Goal: Task Accomplishment & Management: Manage account settings

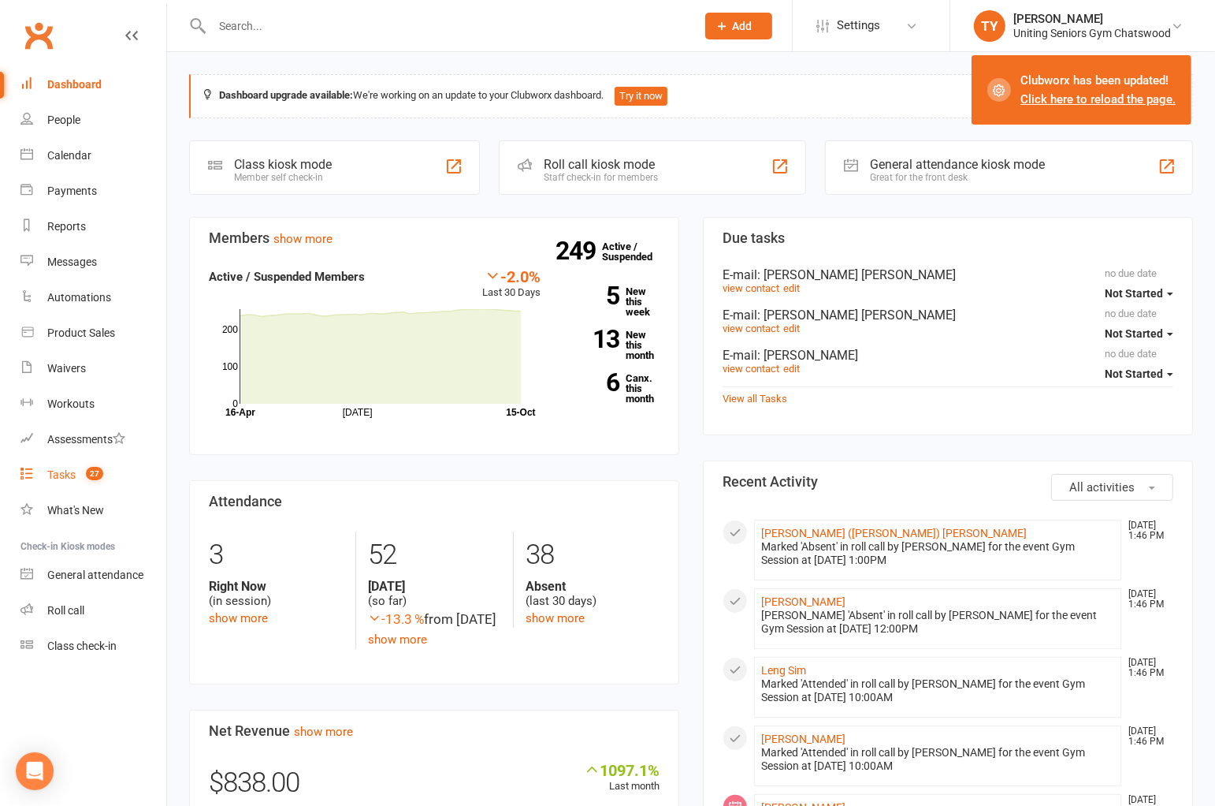
click at [48, 474] on div "Tasks" at bounding box center [61, 474] width 28 height 13
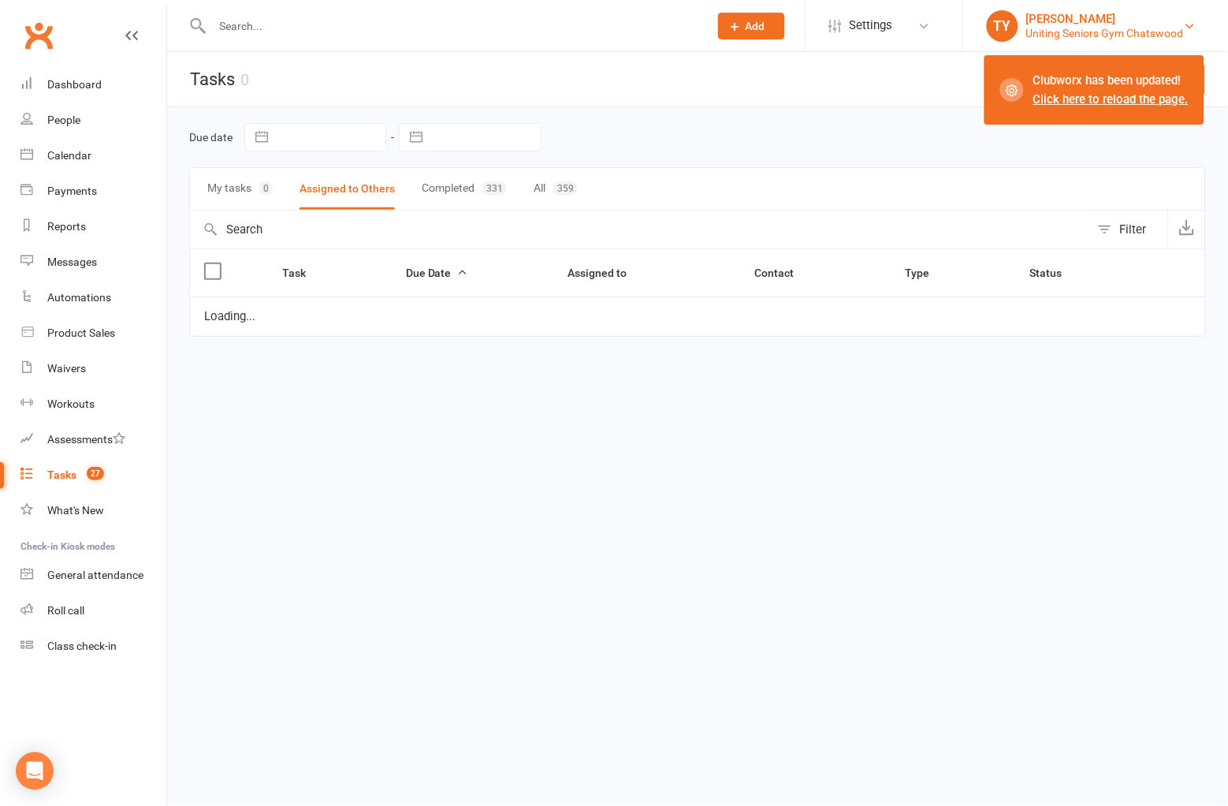
select select "started"
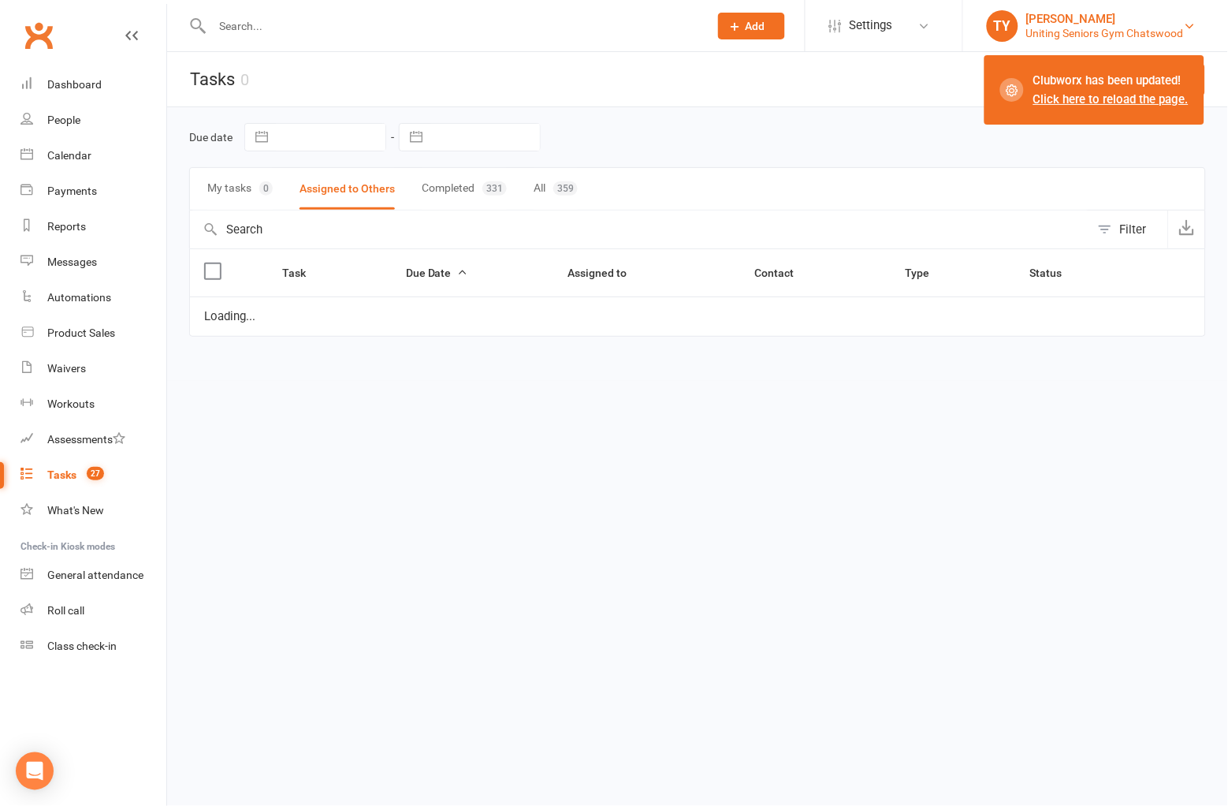
select select "started"
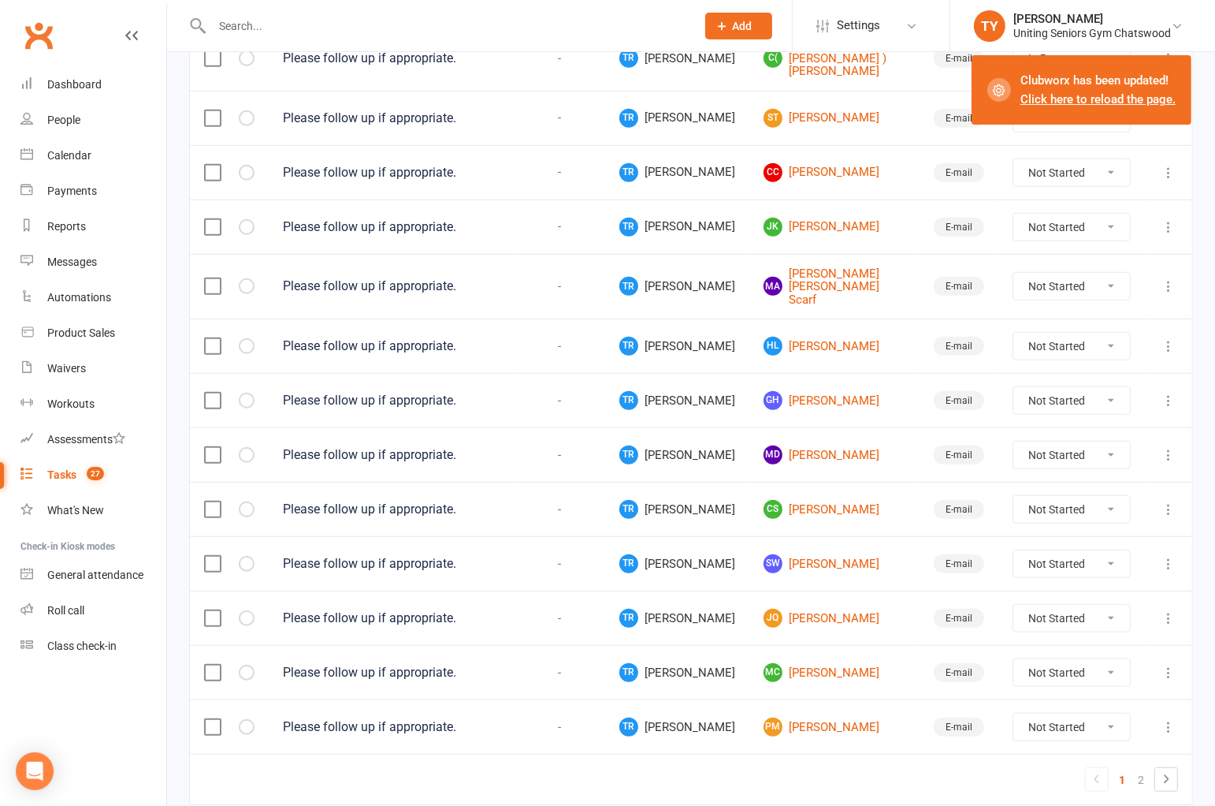
scroll to position [963, 0]
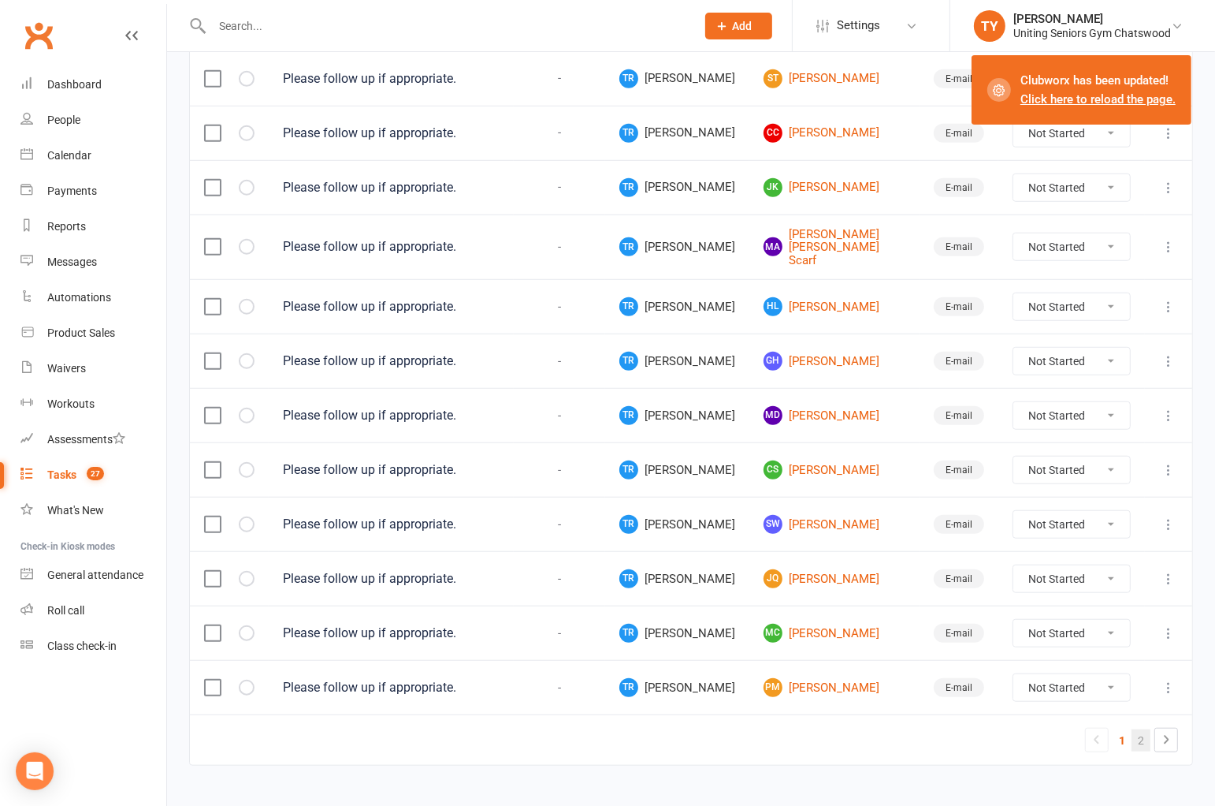
click at [1140, 729] on link "2" at bounding box center [1141, 740] width 19 height 22
select select "started"
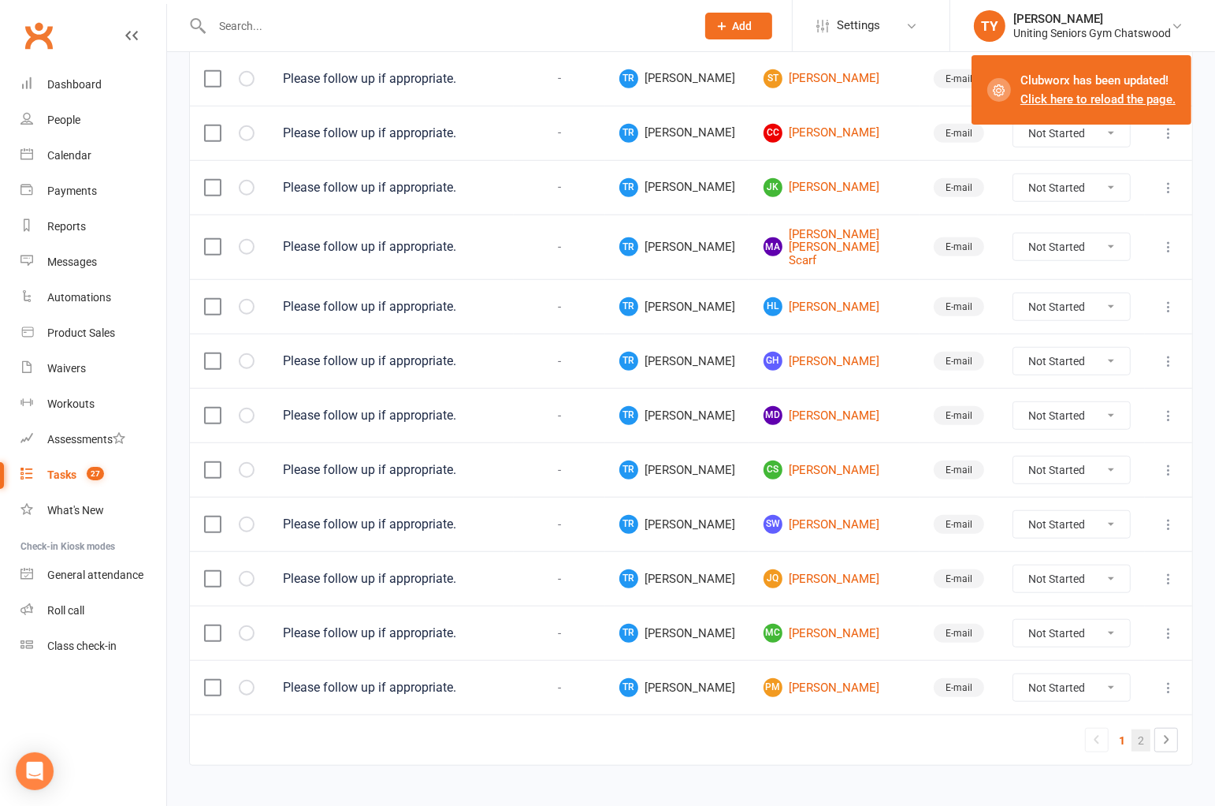
select select "started"
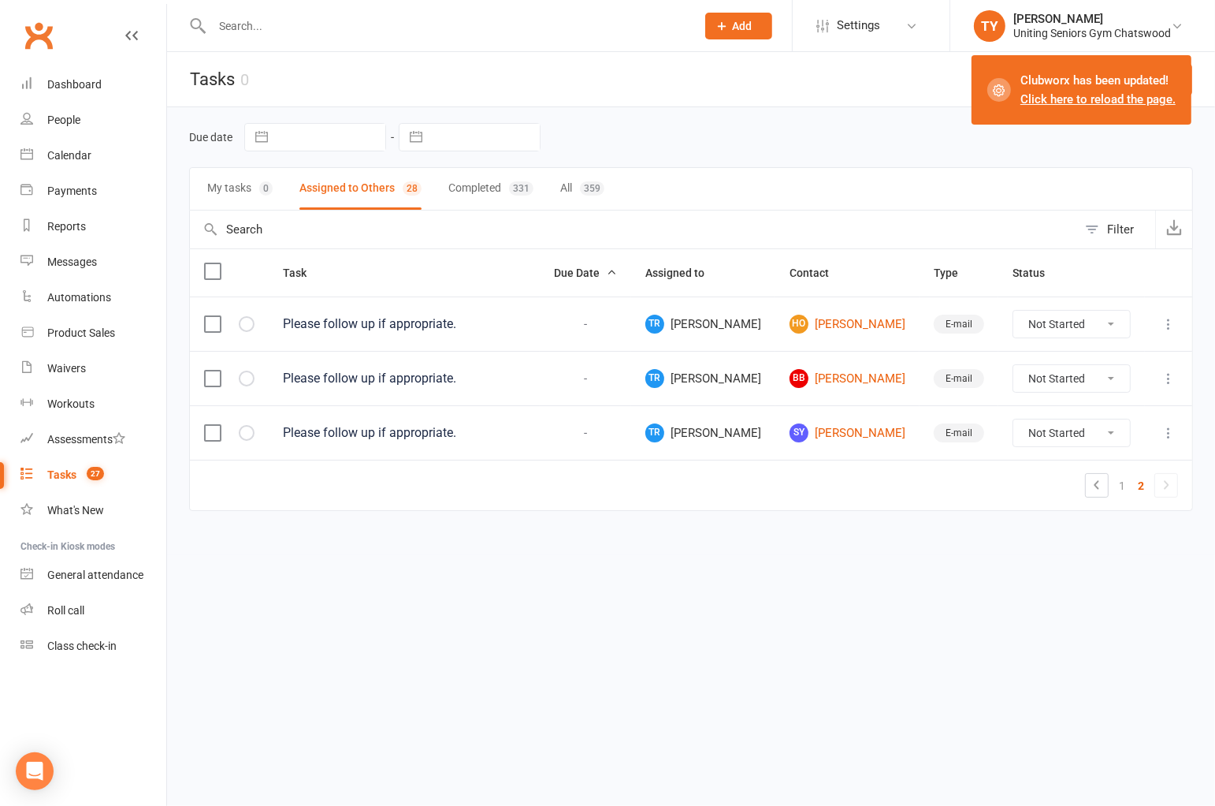
scroll to position [0, 0]
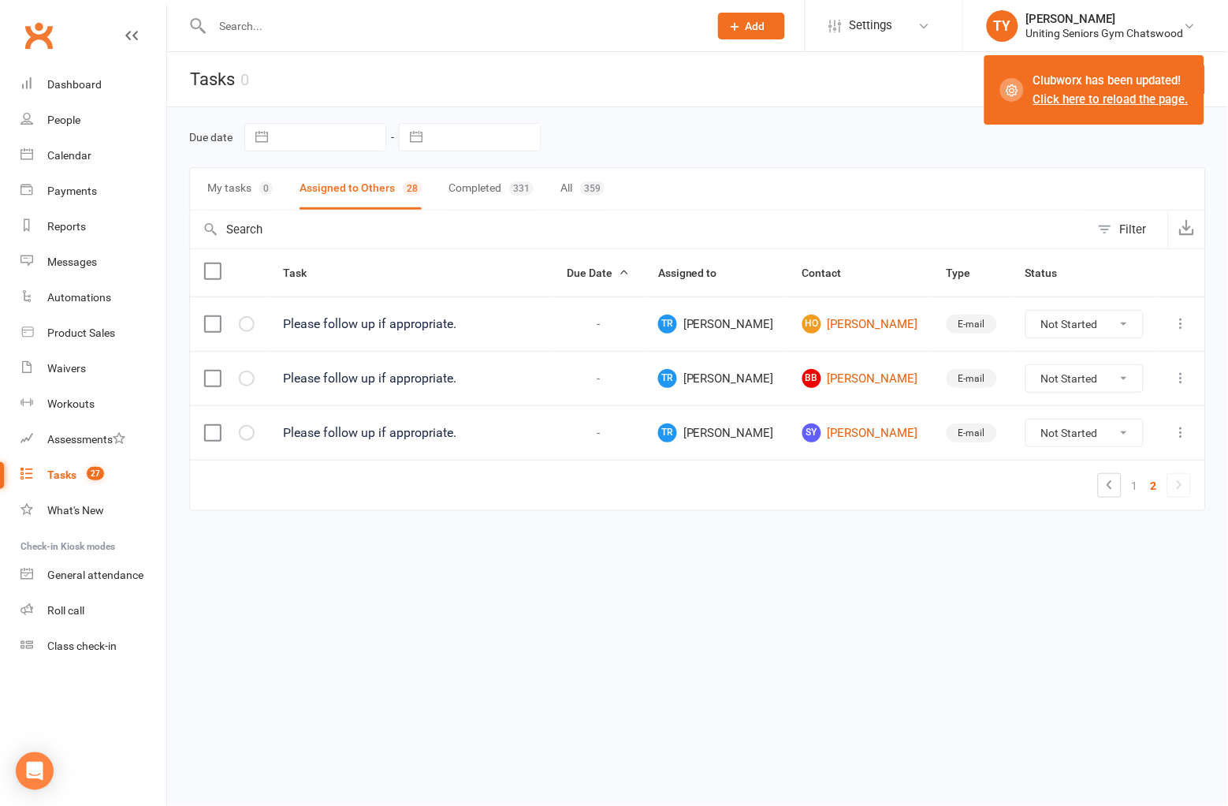
click at [1172, 365] on td at bounding box center [1181, 378] width 47 height 54
click at [1177, 376] on icon at bounding box center [1182, 378] width 16 height 16
click at [1115, 465] on link "Delete" at bounding box center [1113, 475] width 156 height 32
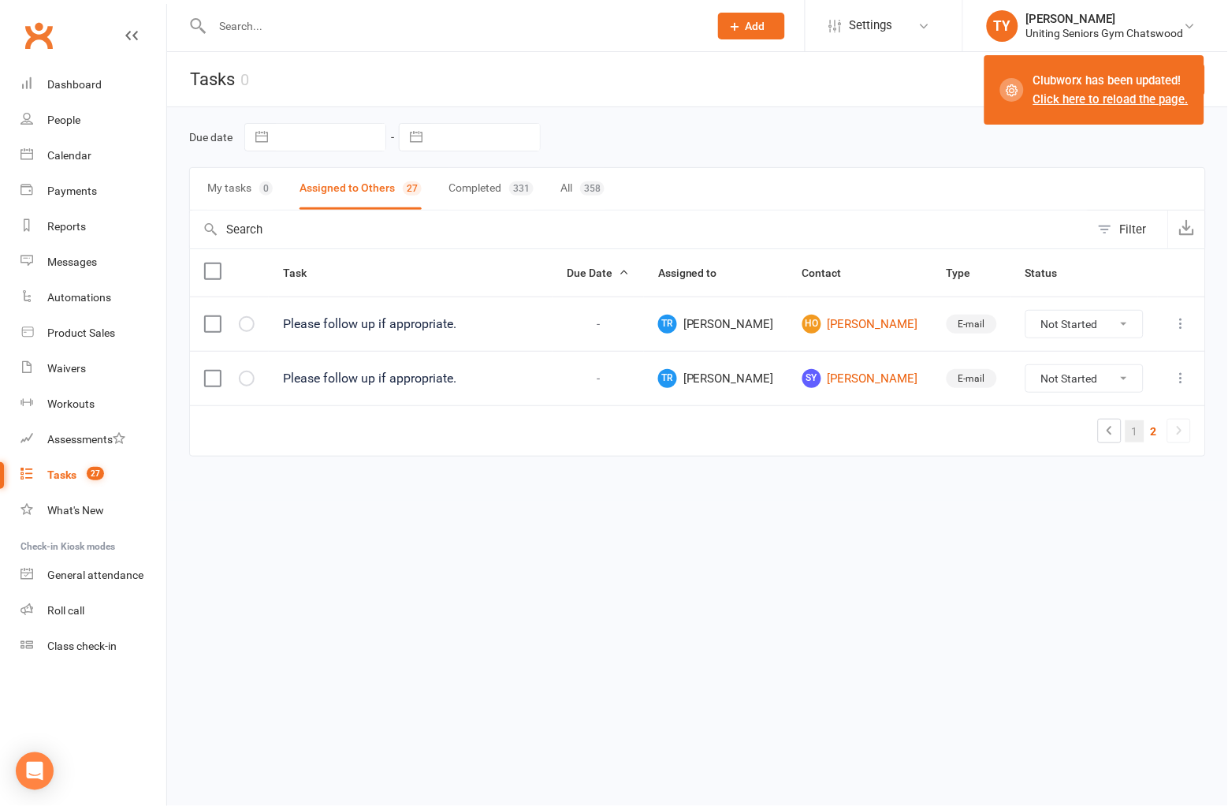
click at [1141, 442] on link "1" at bounding box center [1135, 431] width 19 height 22
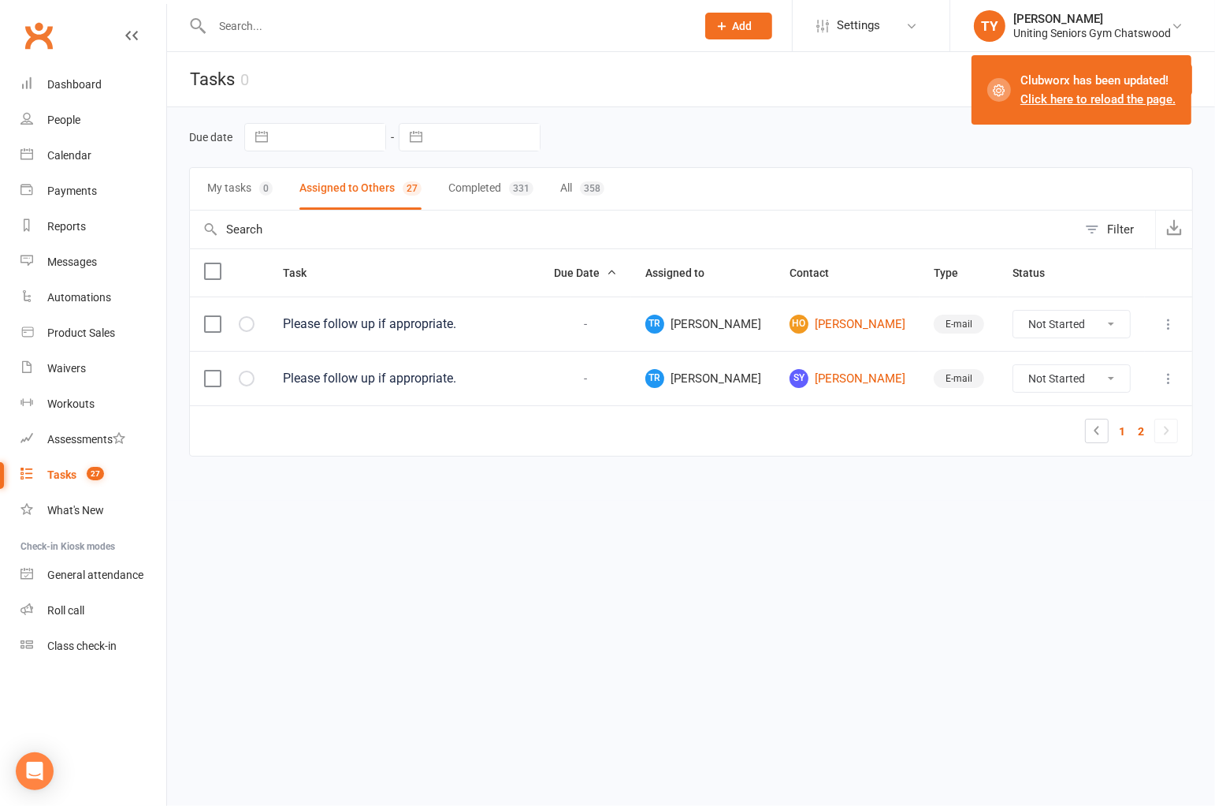
select select "started"
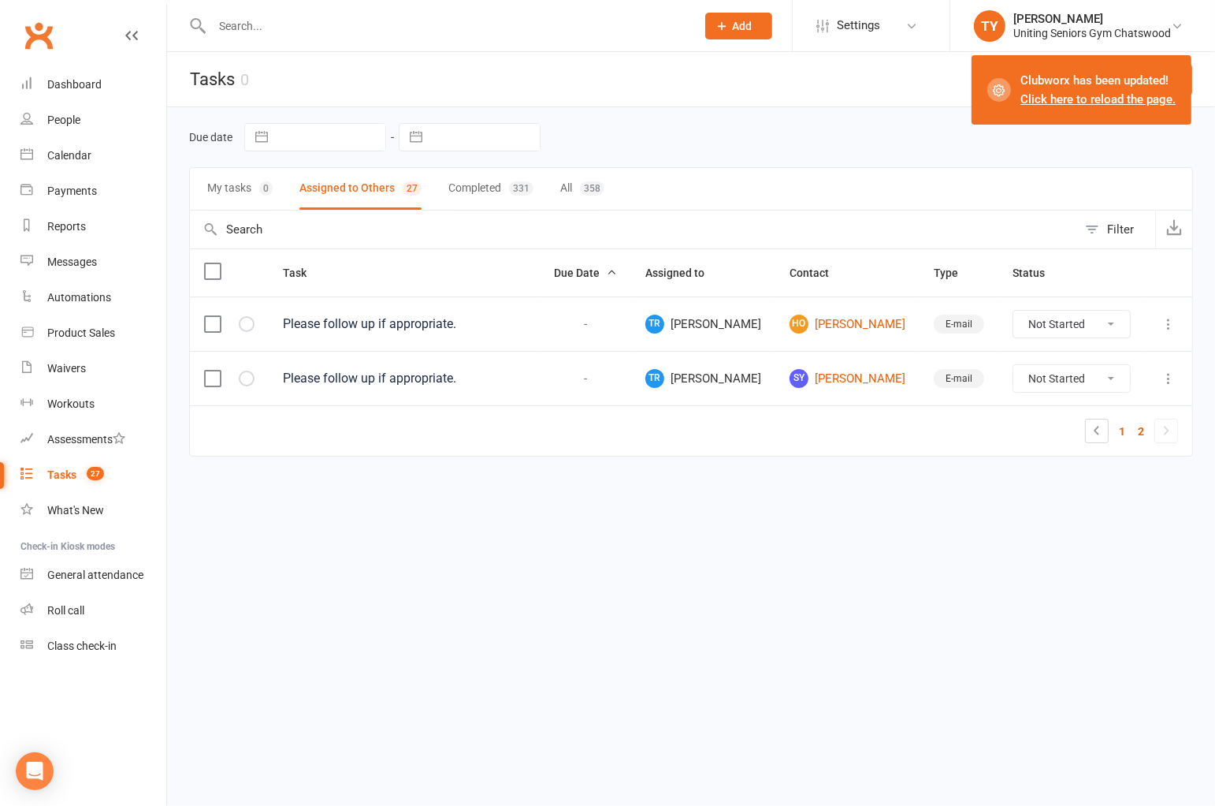
select select "started"
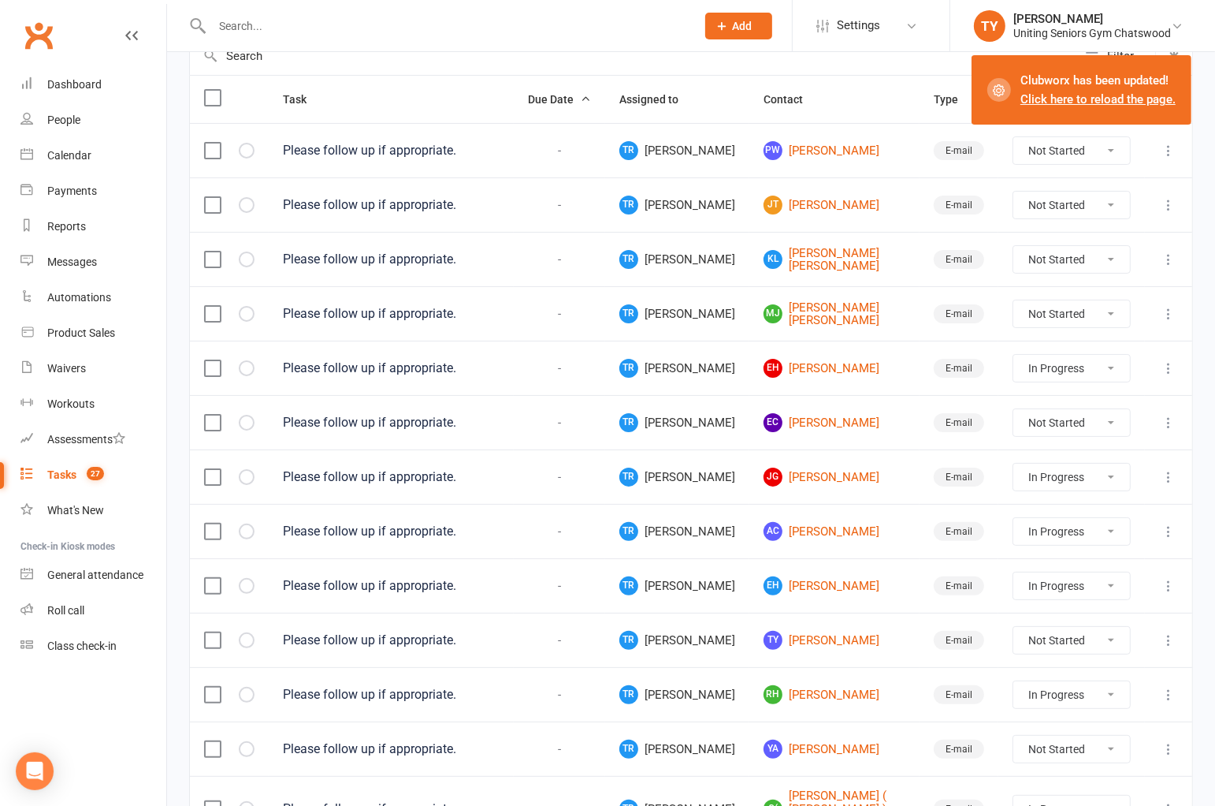
scroll to position [262, 0]
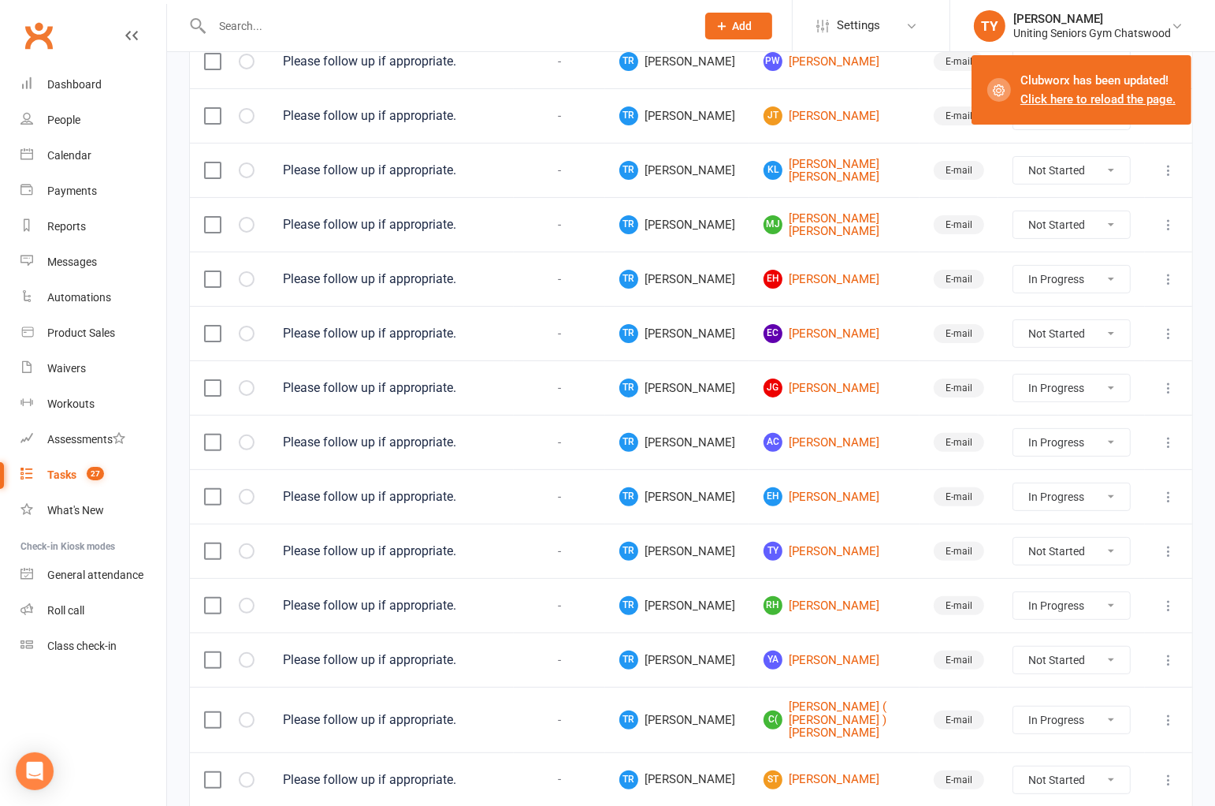
click at [1167, 337] on icon at bounding box center [1169, 334] width 16 height 16
click at [1097, 428] on link "Delete" at bounding box center [1087, 431] width 156 height 32
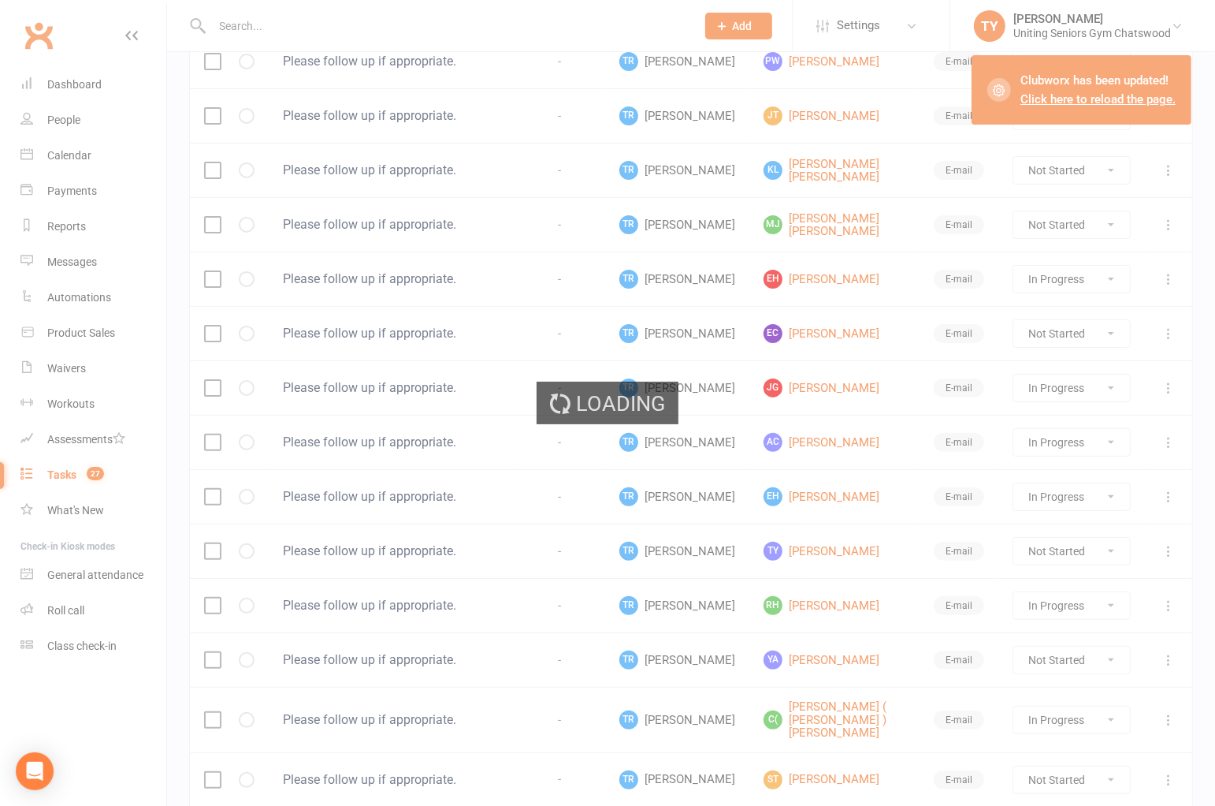
select select "started"
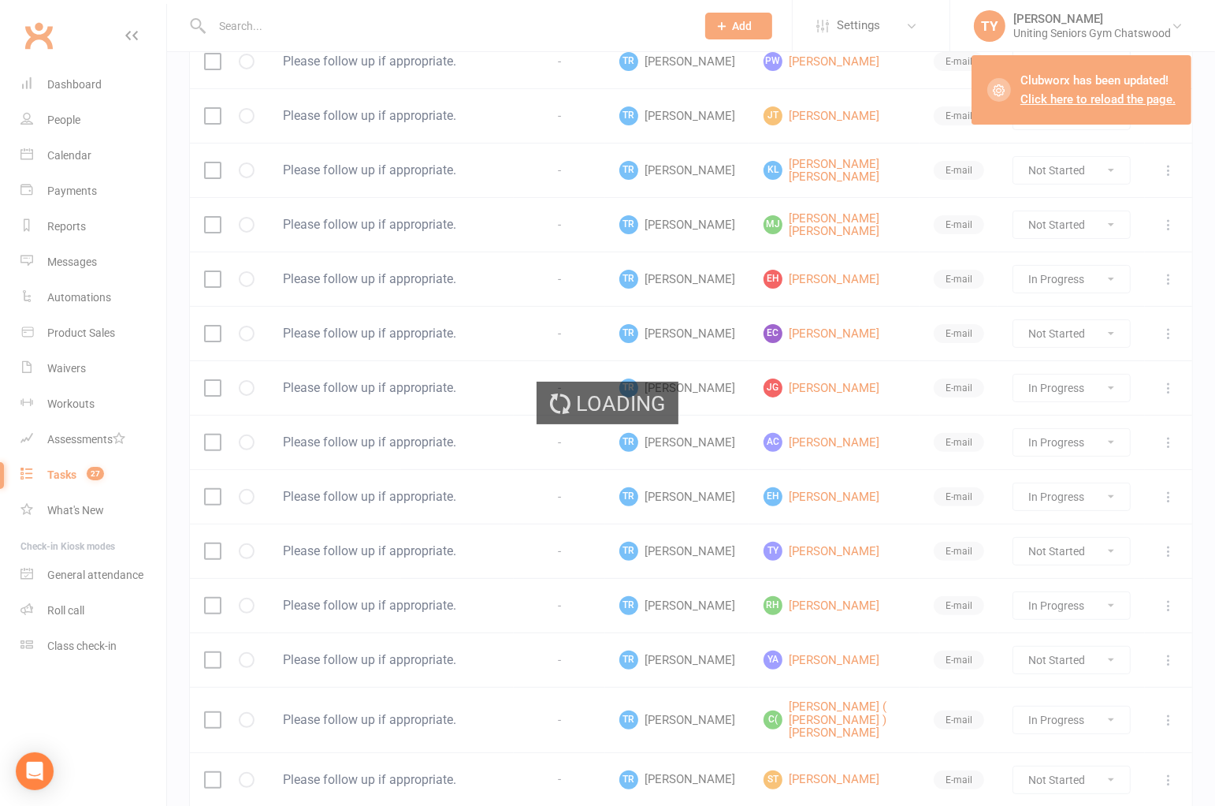
select select "started"
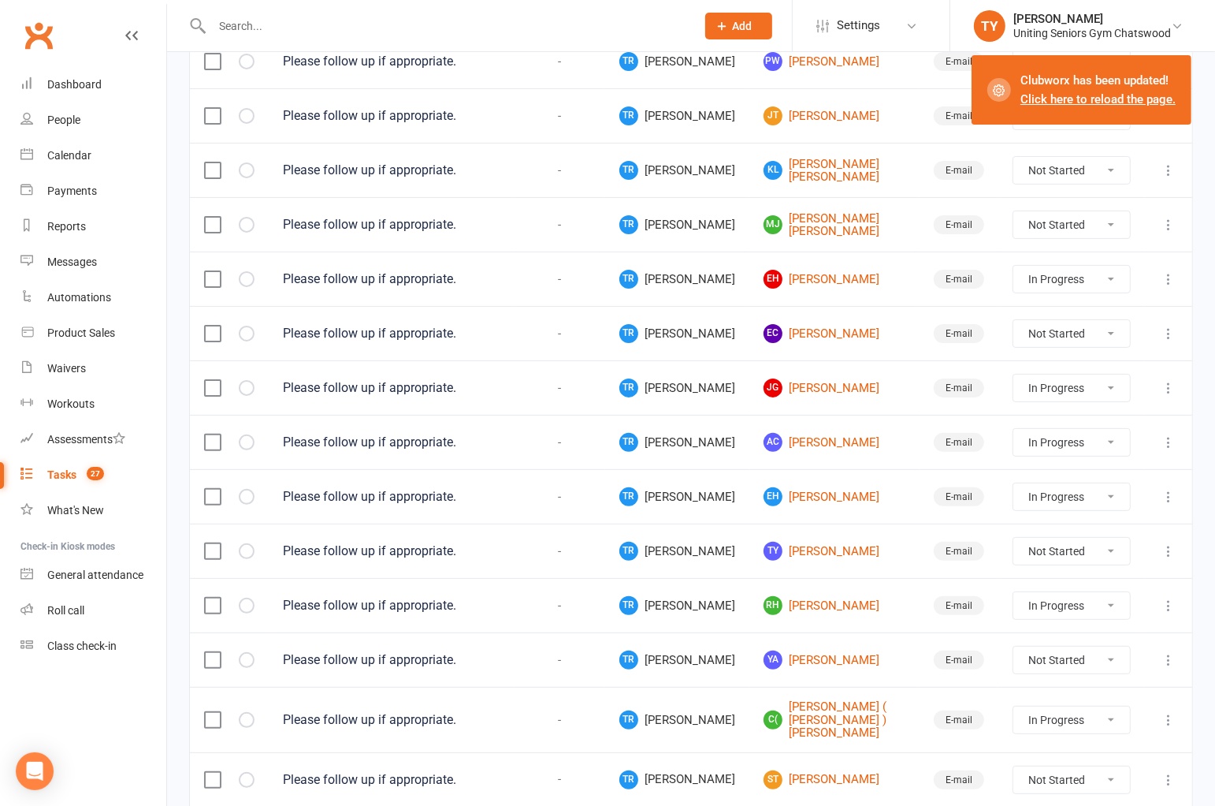
select select "started"
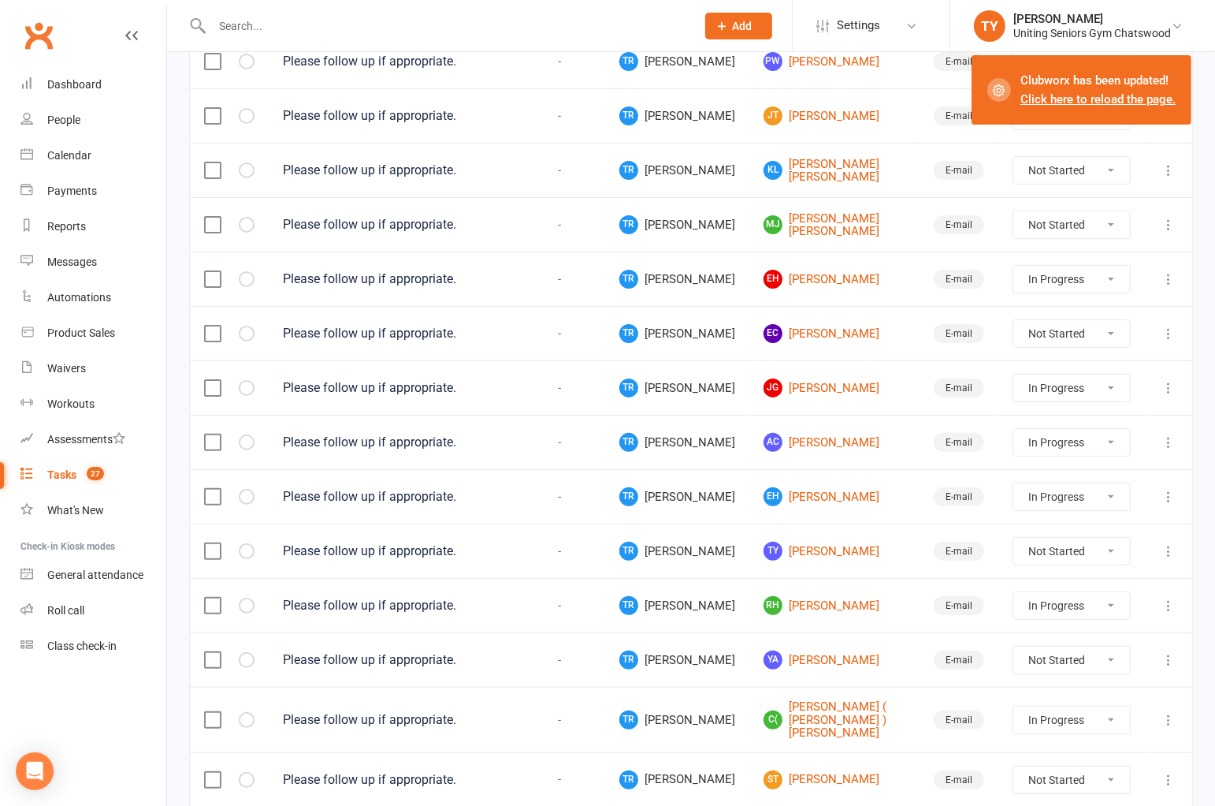
select select "started"
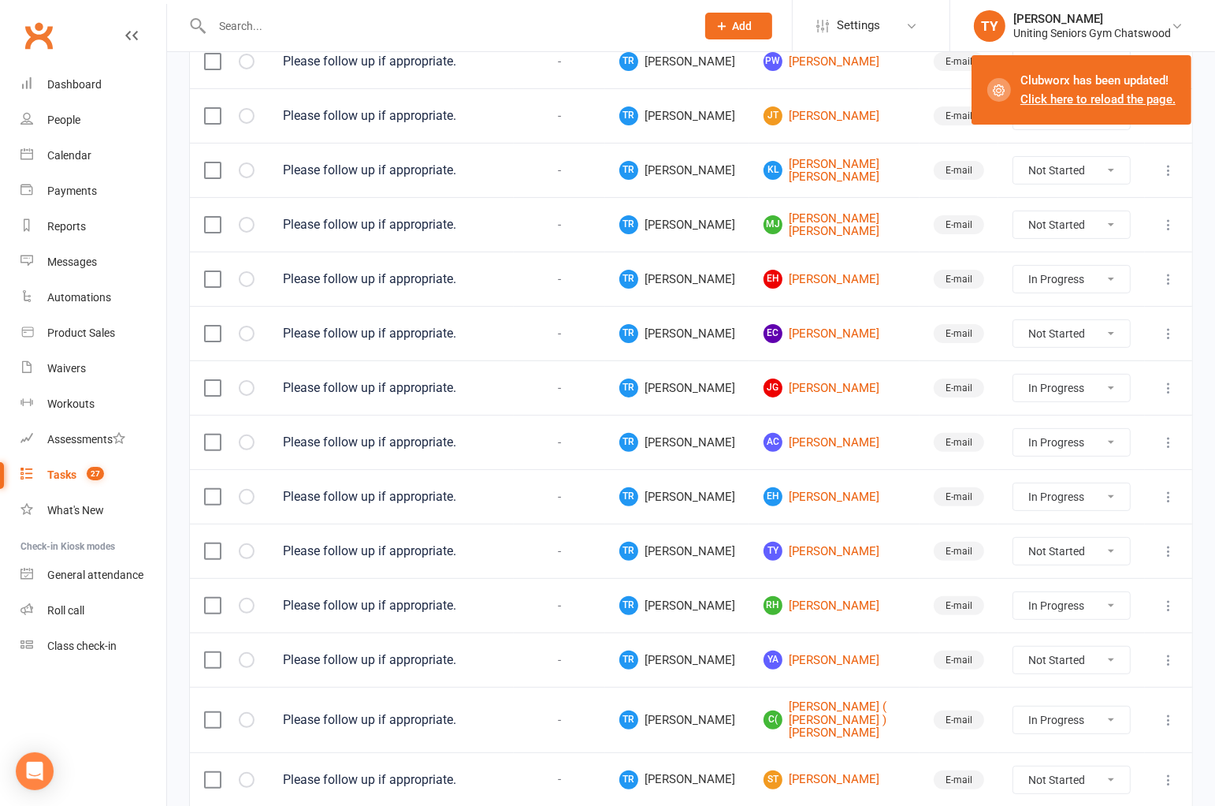
select select "started"
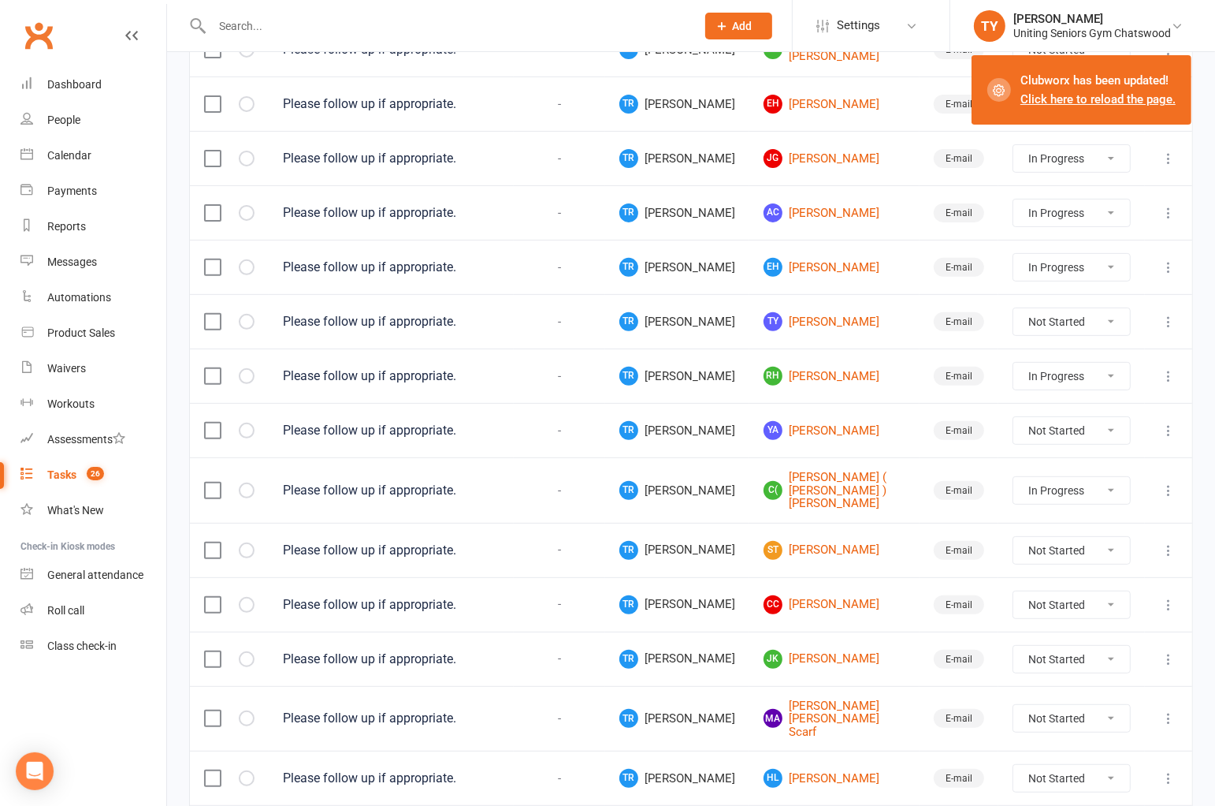
scroll to position [525, 0]
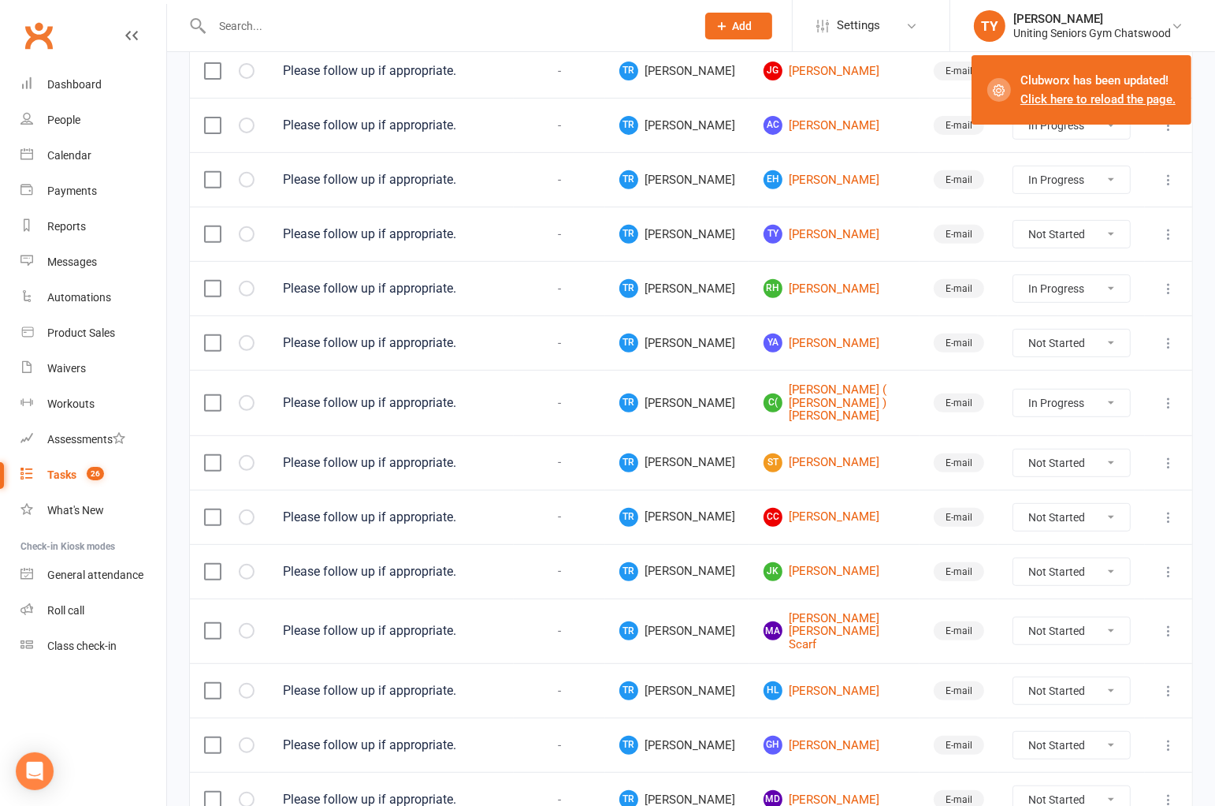
click at [1169, 509] on icon at bounding box center [1169, 517] width 16 height 16
click at [1113, 604] on link "Delete" at bounding box center [1087, 605] width 156 height 32
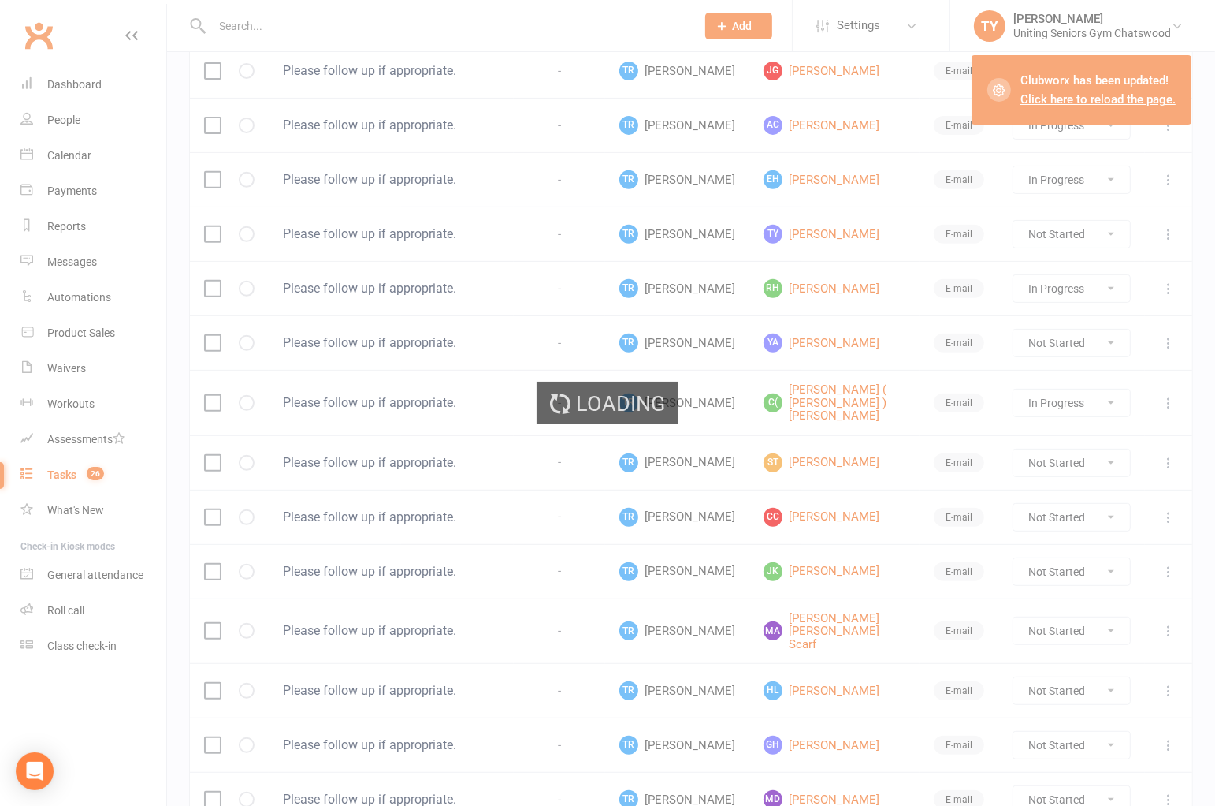
select select "started"
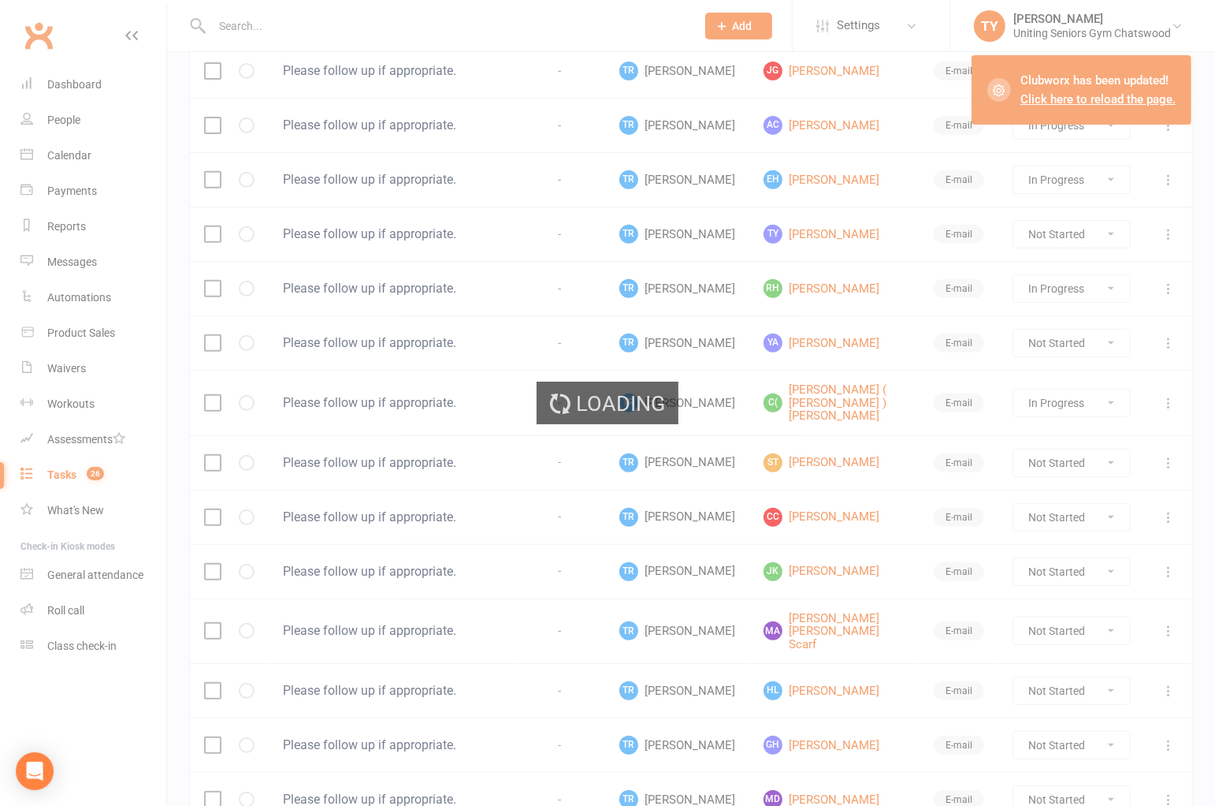
select select "started"
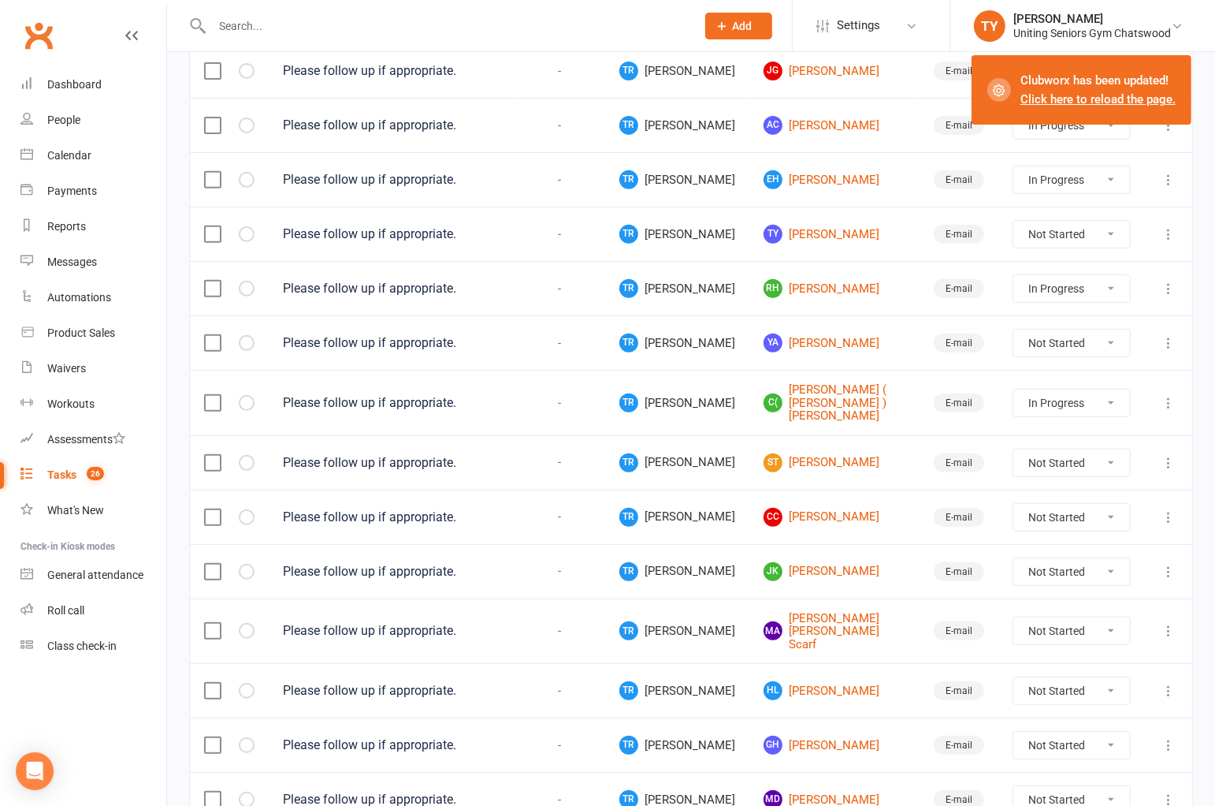
select select "started"
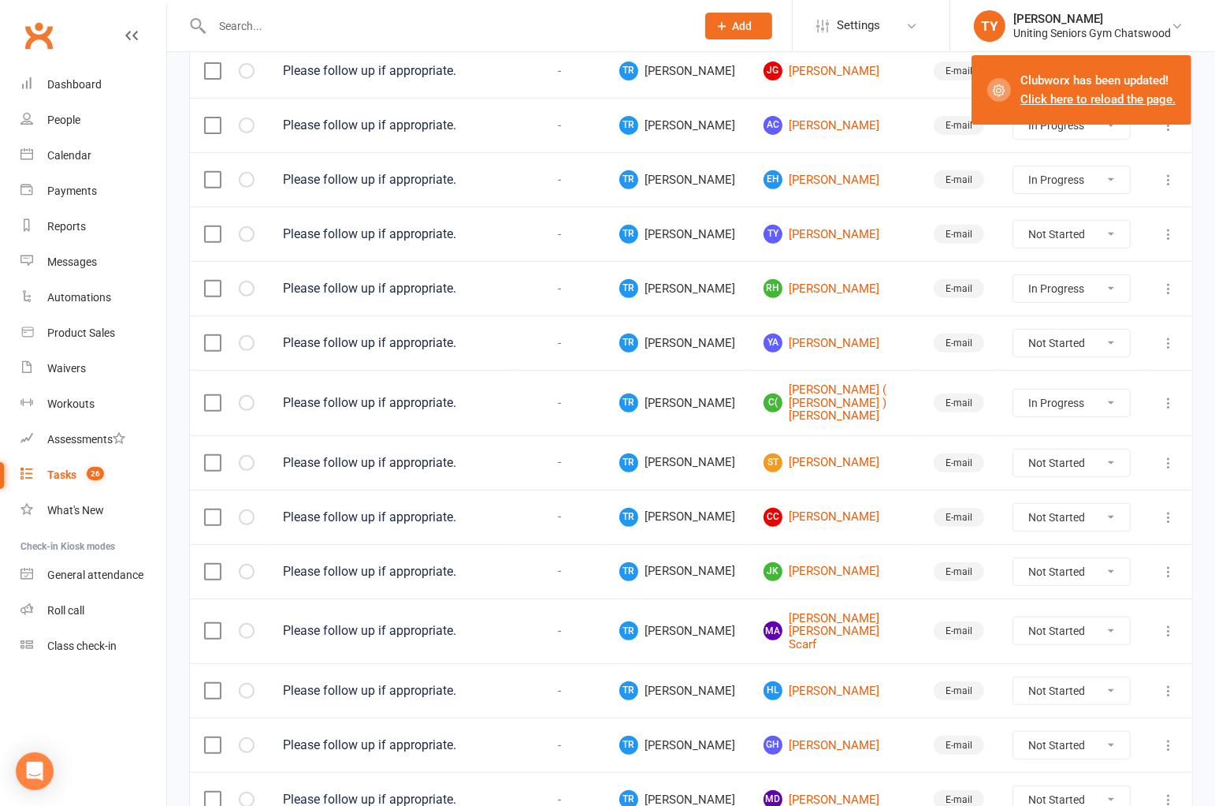
select select "started"
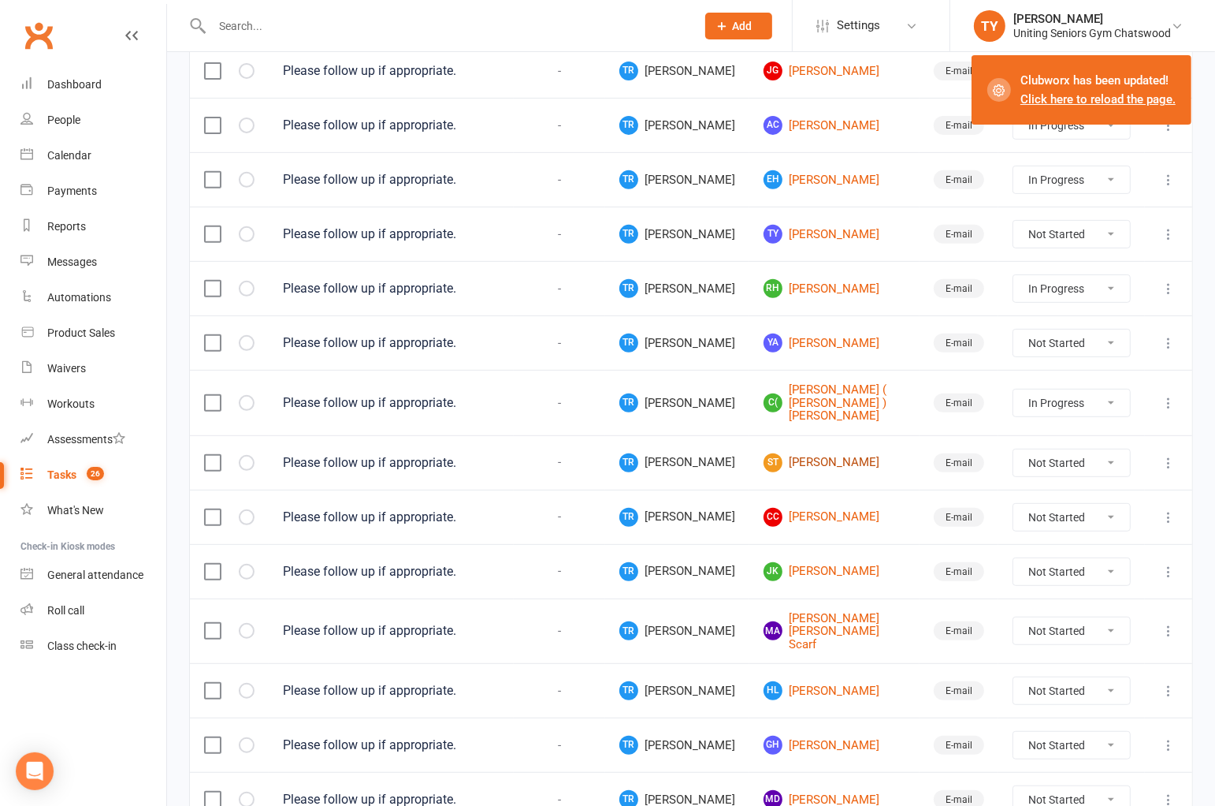
select select "started"
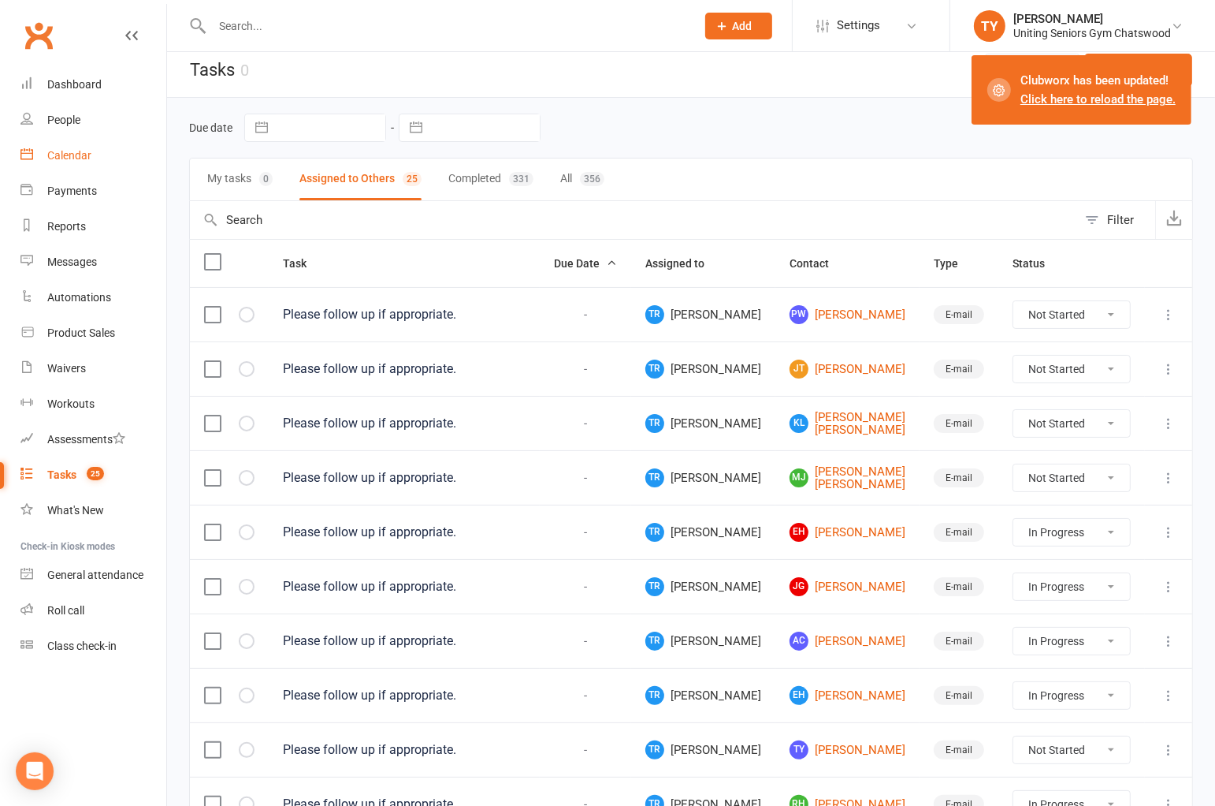
scroll to position [0, 0]
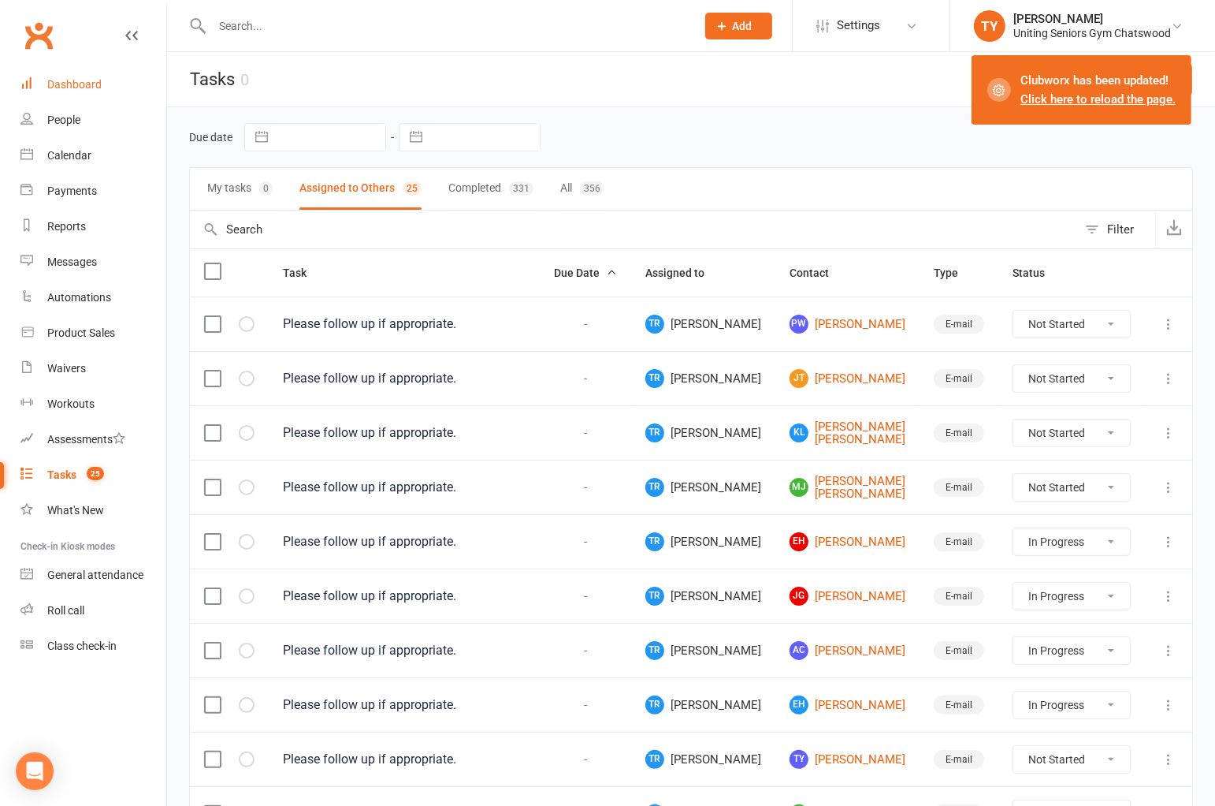
click at [83, 90] on div "Dashboard" at bounding box center [74, 84] width 54 height 13
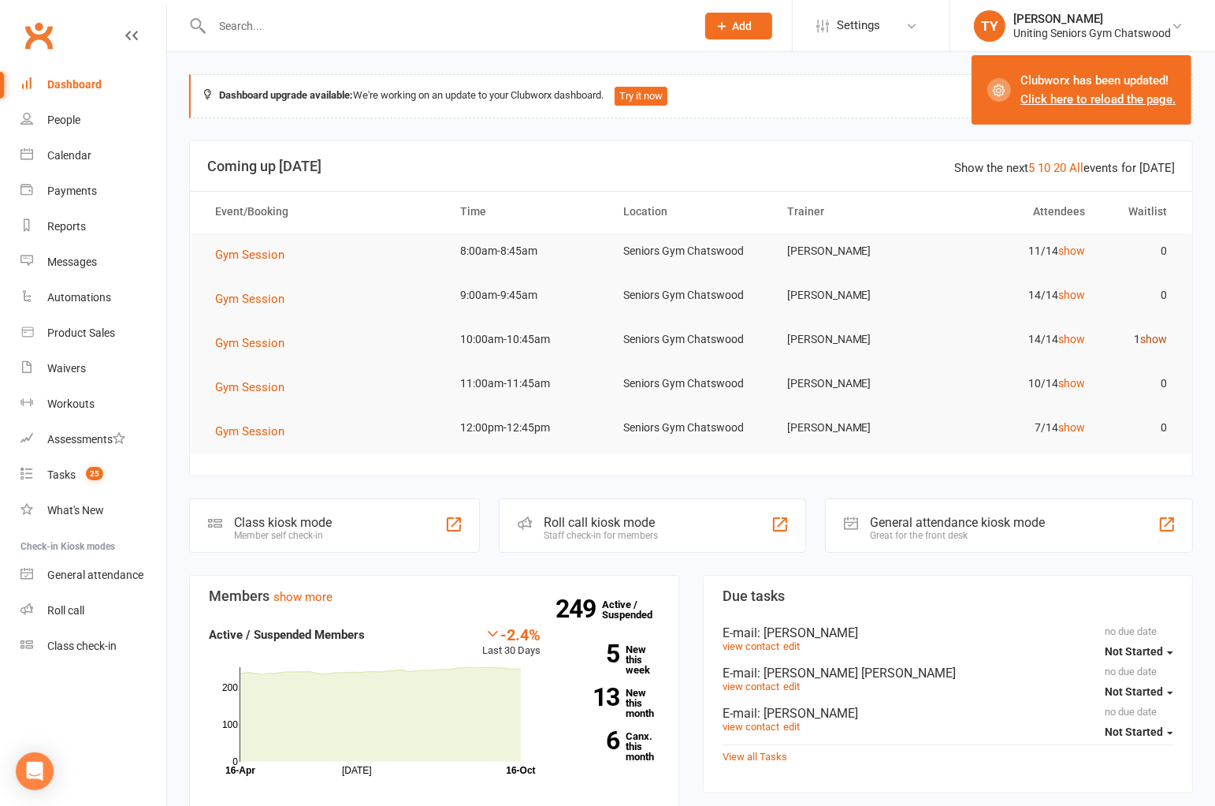
click at [1153, 337] on link "show" at bounding box center [1154, 339] width 27 height 13
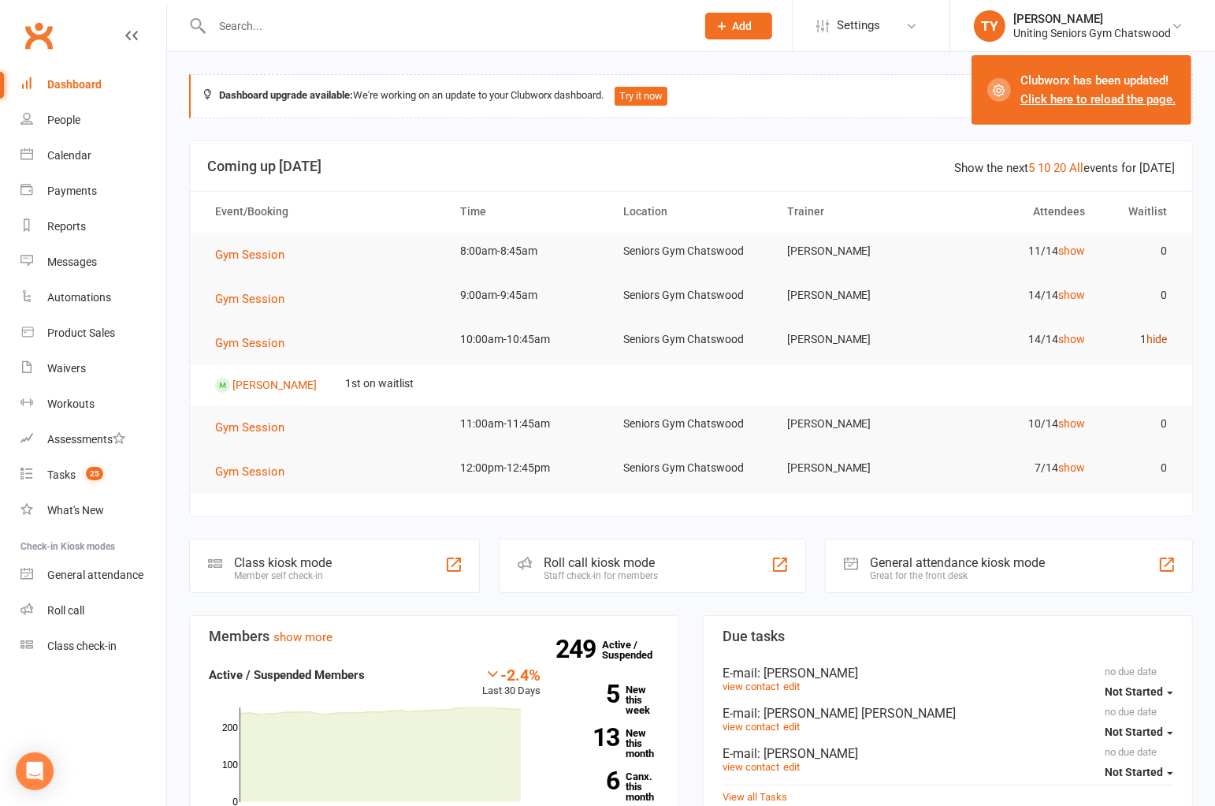
click at [1153, 337] on link "hide" at bounding box center [1157, 339] width 20 height 13
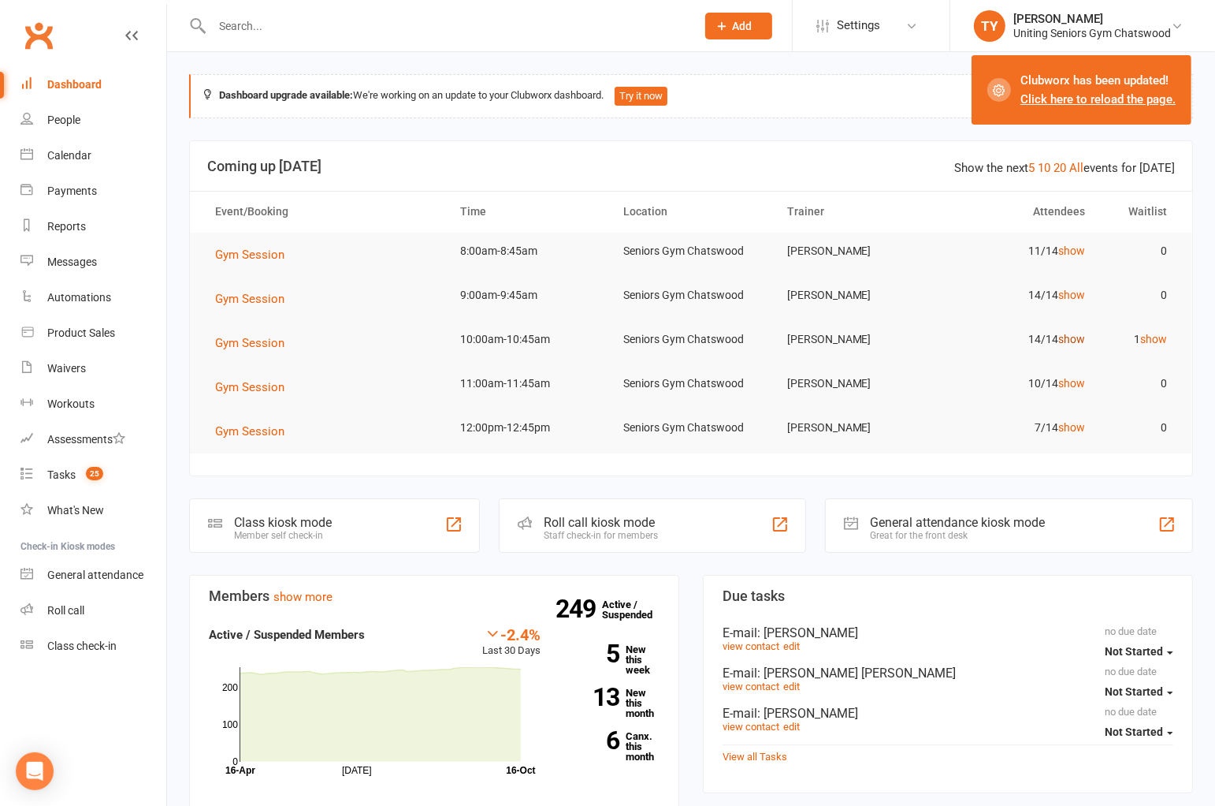
click at [1078, 337] on link "show" at bounding box center [1072, 339] width 27 height 13
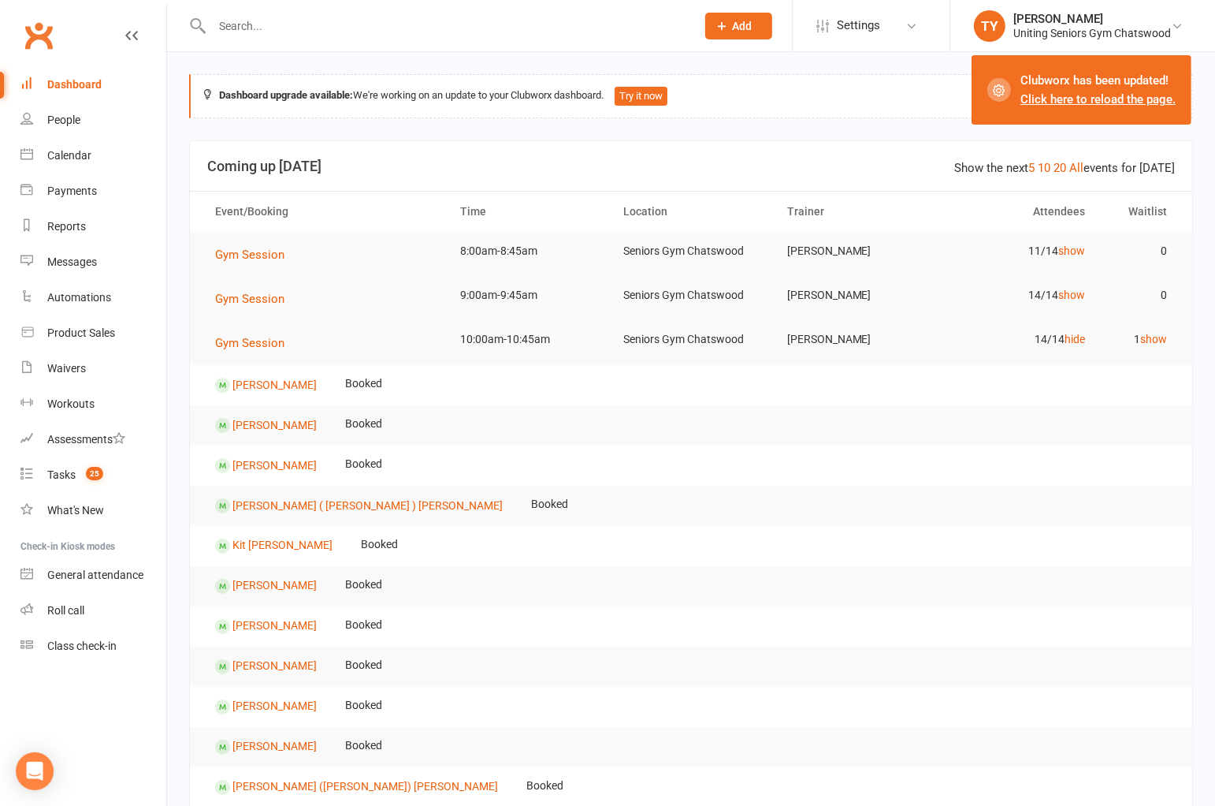
click at [103, 76] on link "Dashboard" at bounding box center [93, 84] width 146 height 35
click at [300, 28] on input "text" at bounding box center [446, 26] width 478 height 22
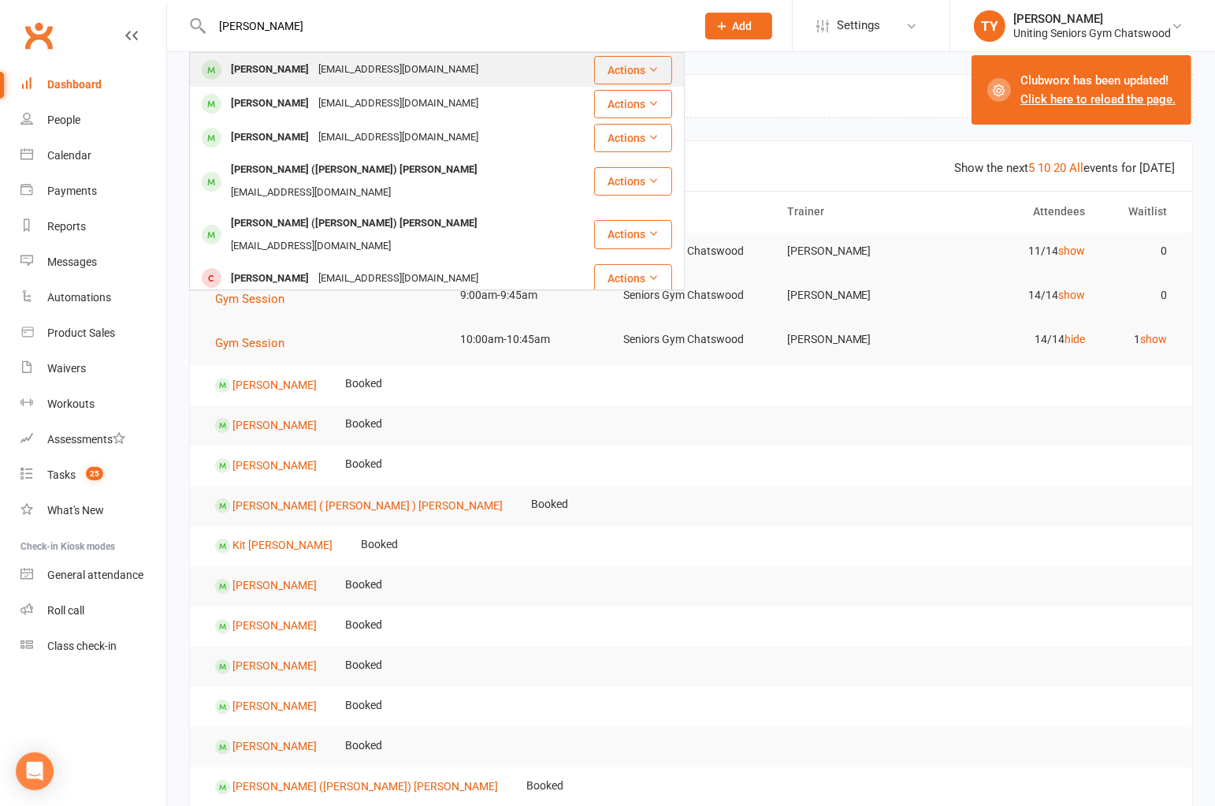
type input "[PERSON_NAME]"
click at [315, 76] on div "[EMAIL_ADDRESS][DOMAIN_NAME]" at bounding box center [398, 69] width 169 height 23
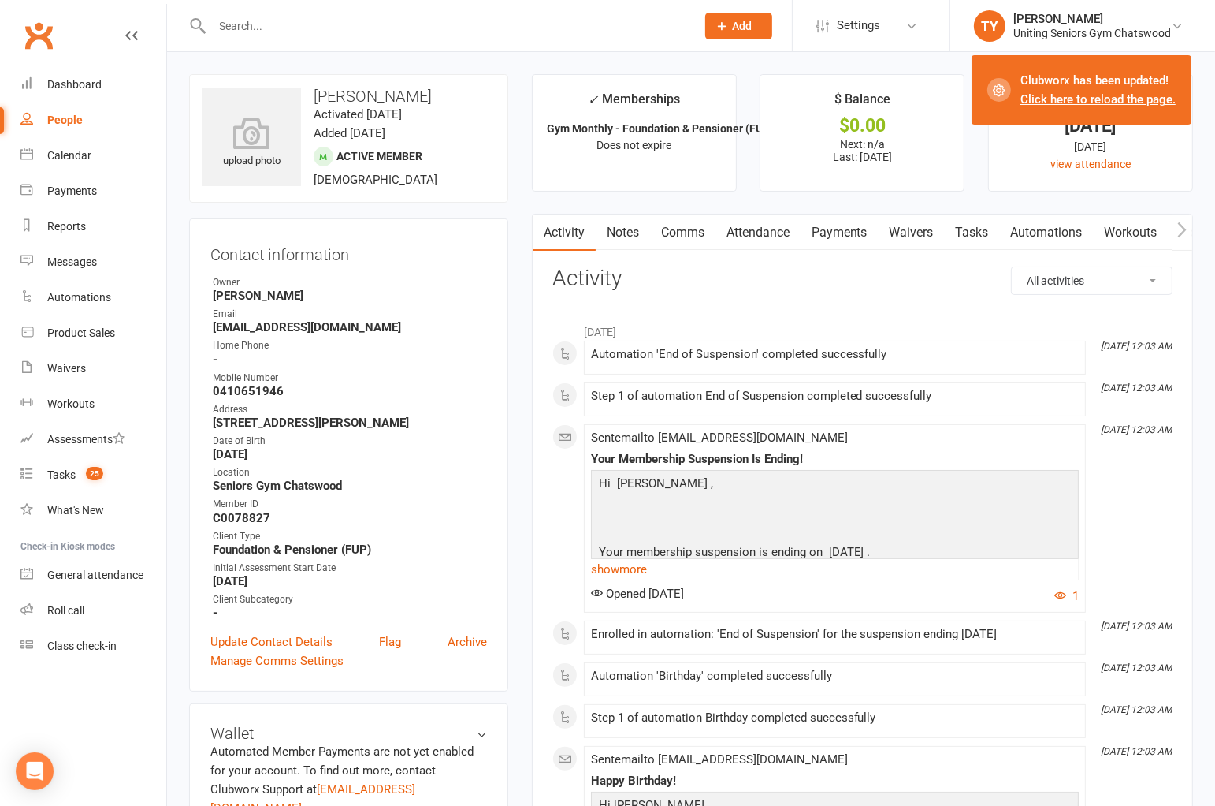
click at [1175, 236] on button "button" at bounding box center [1183, 231] width 20 height 35
click at [1051, 233] on link "Mobile App" at bounding box center [1048, 232] width 85 height 36
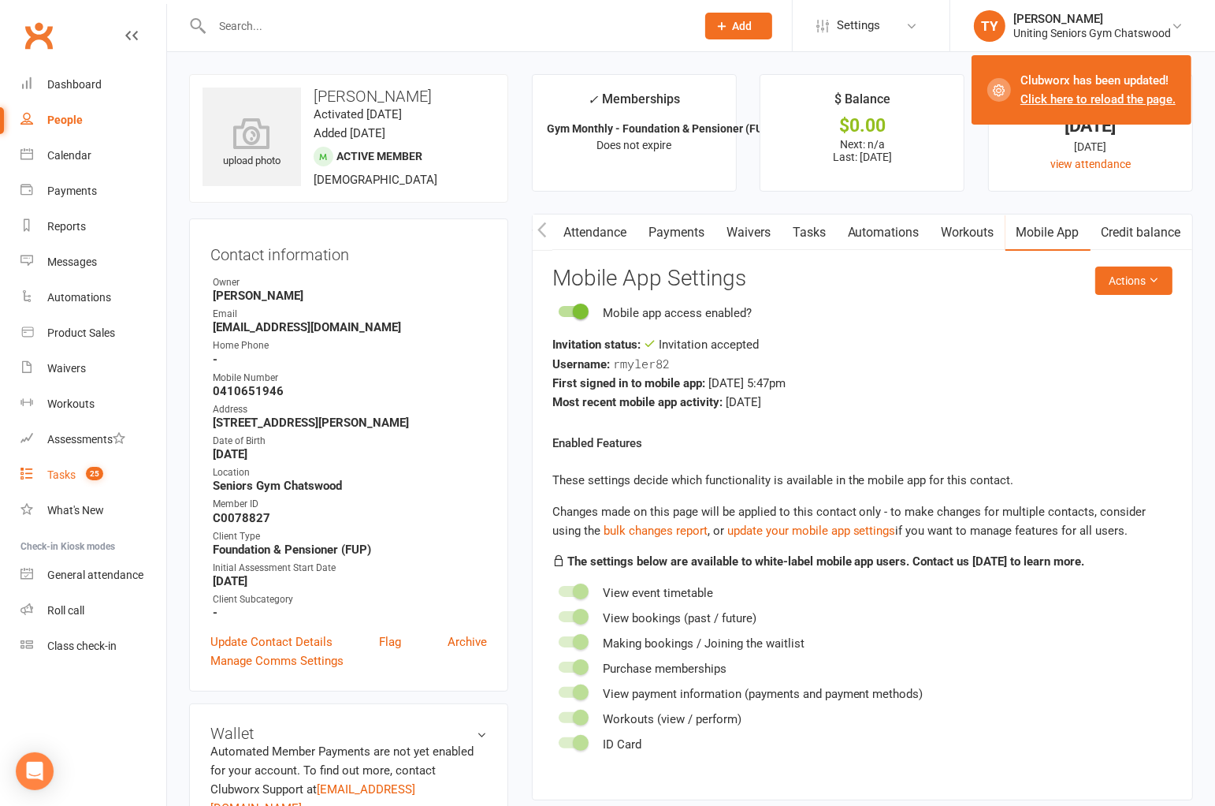
click at [72, 466] on link "Tasks 25" at bounding box center [93, 474] width 146 height 35
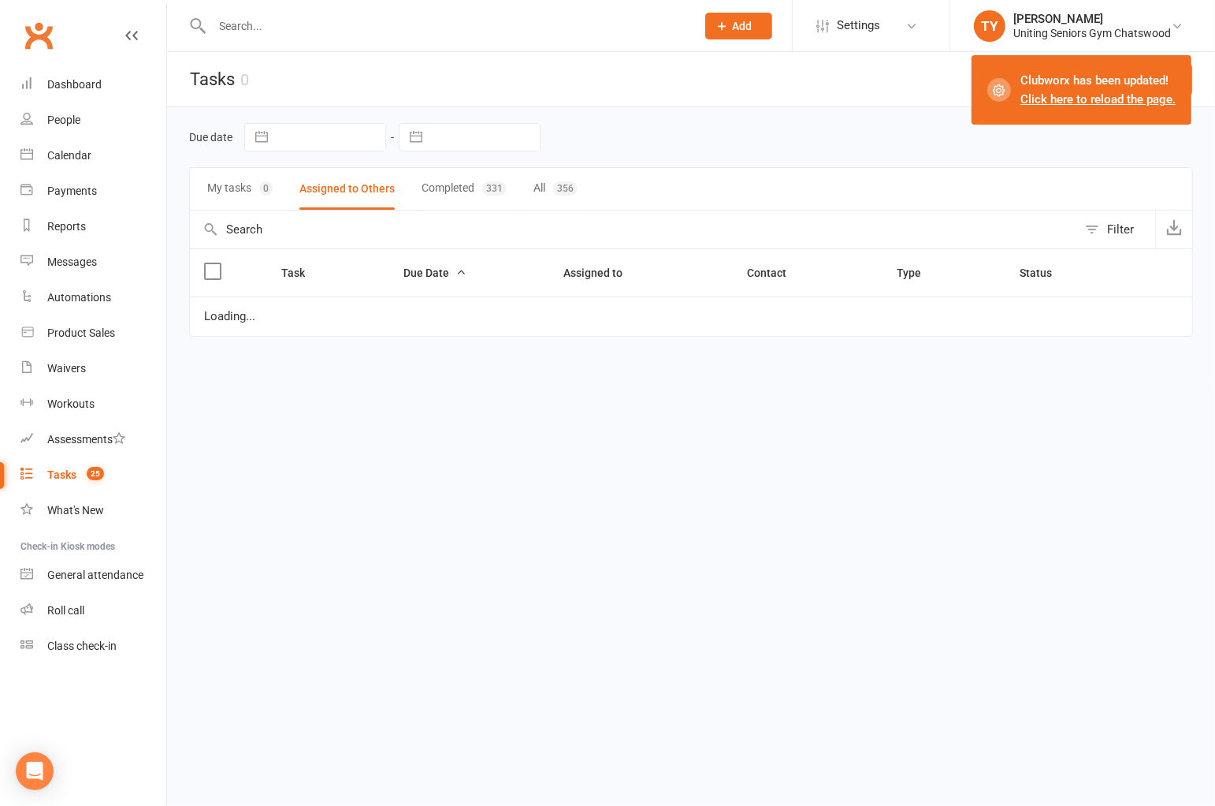
select select "started"
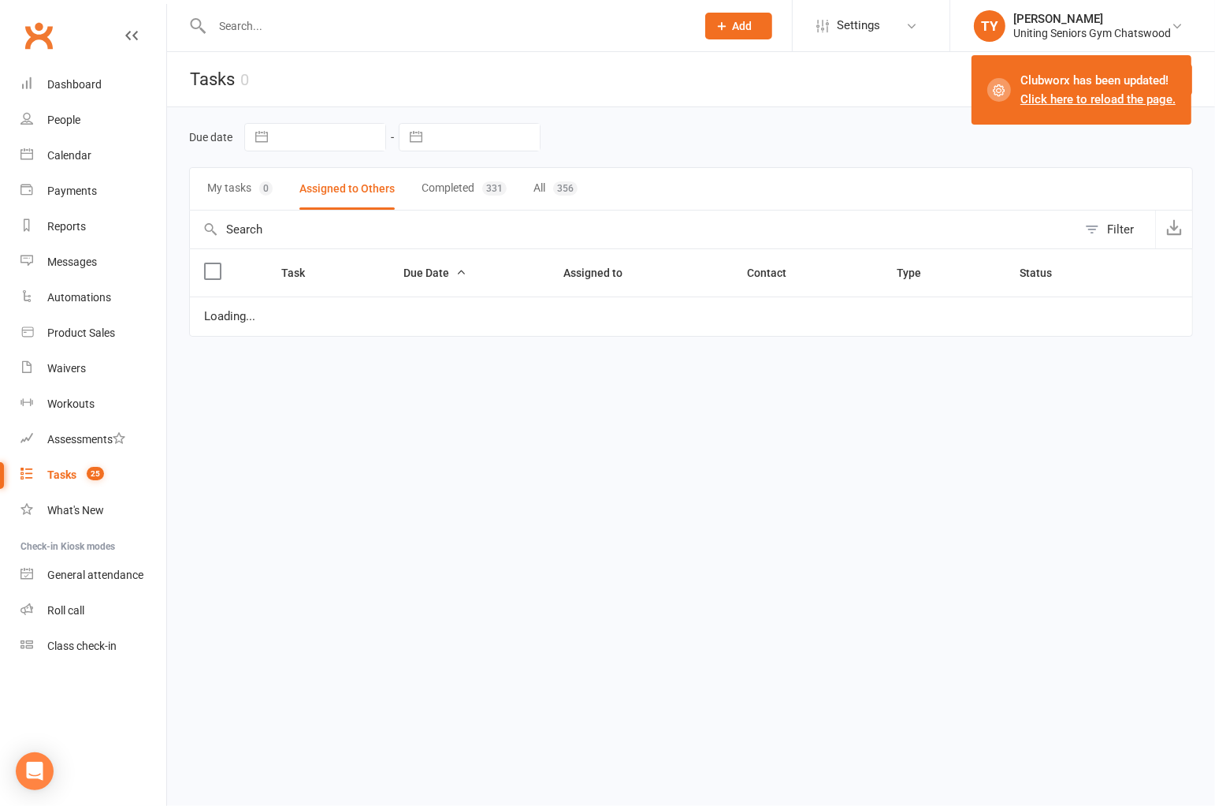
select select "started"
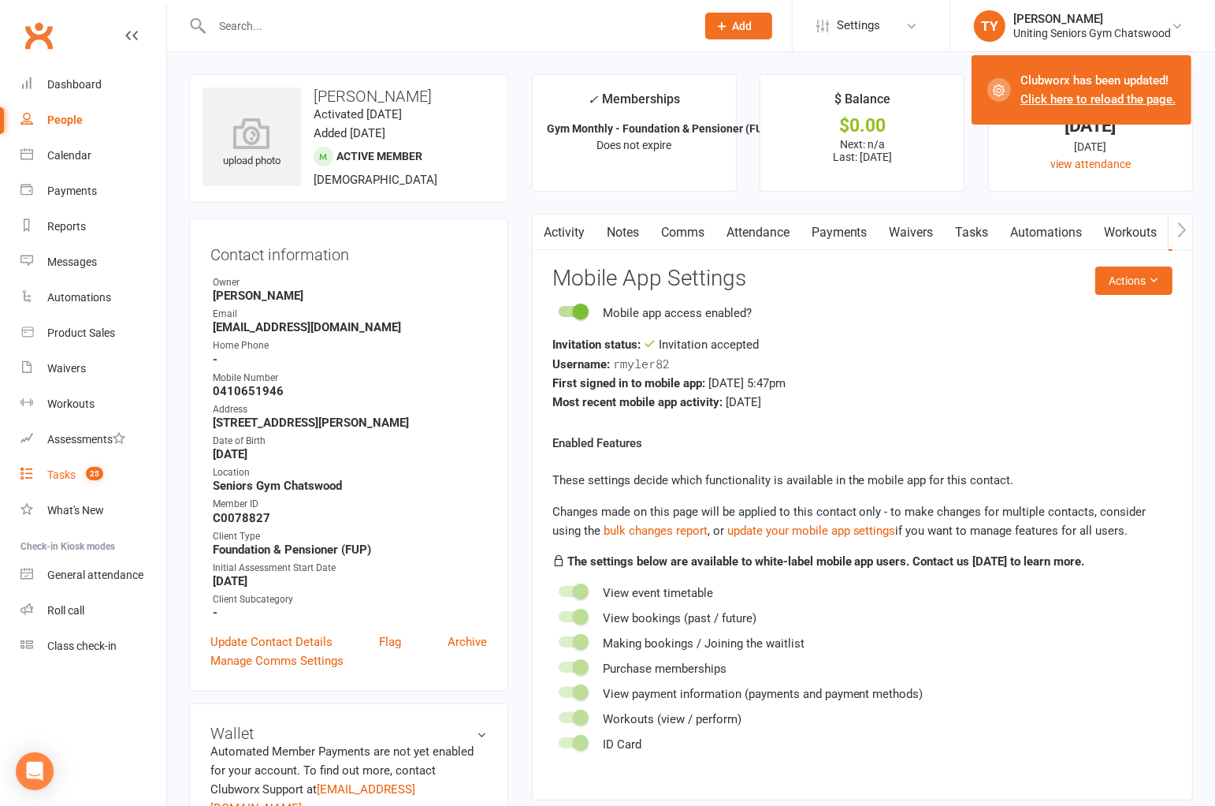
click at [580, 229] on link "Activity" at bounding box center [564, 232] width 63 height 36
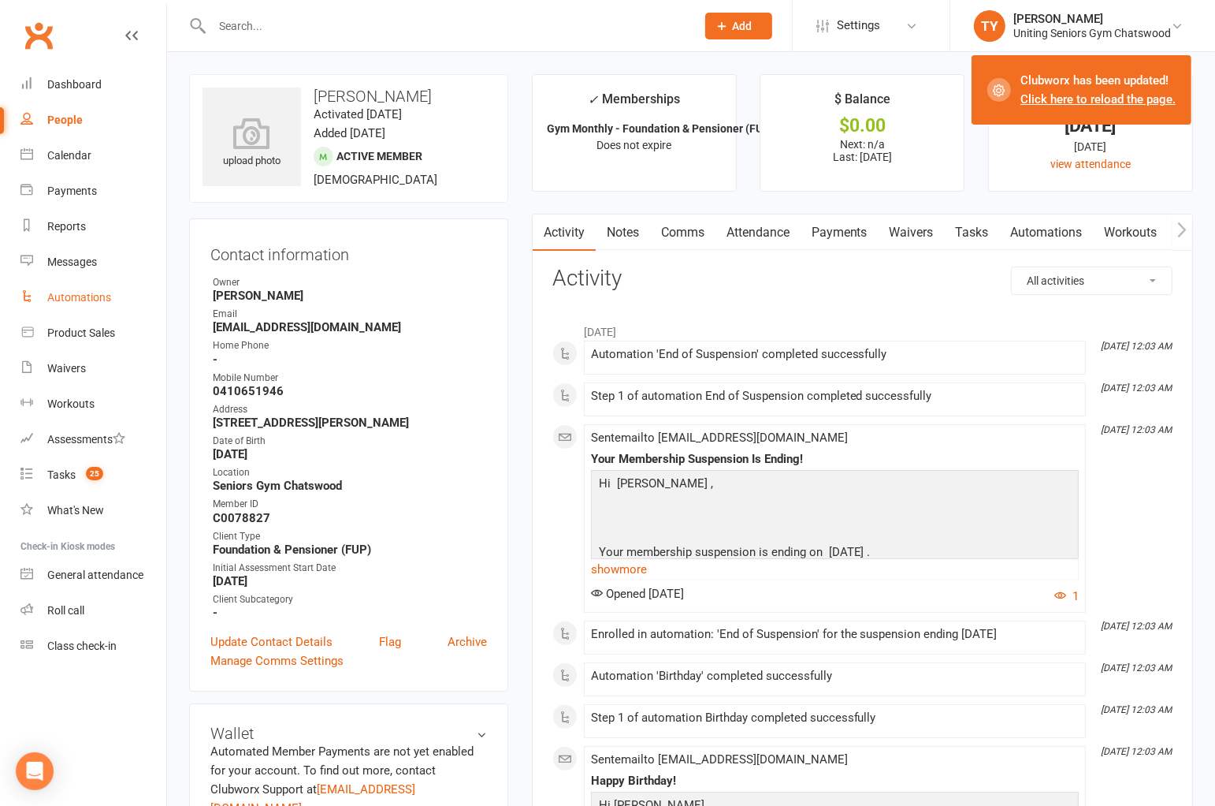
click at [106, 287] on link "Automations" at bounding box center [93, 297] width 146 height 35
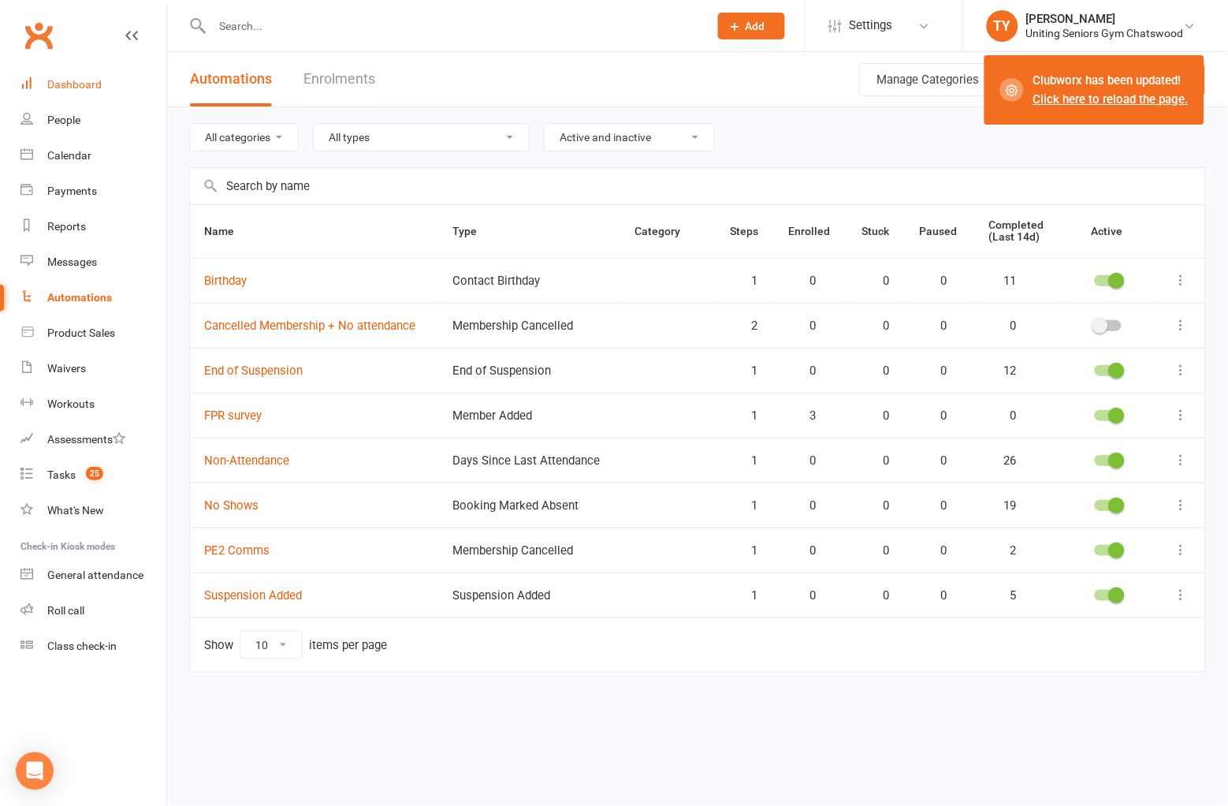
click at [80, 84] on div "Dashboard" at bounding box center [74, 84] width 54 height 13
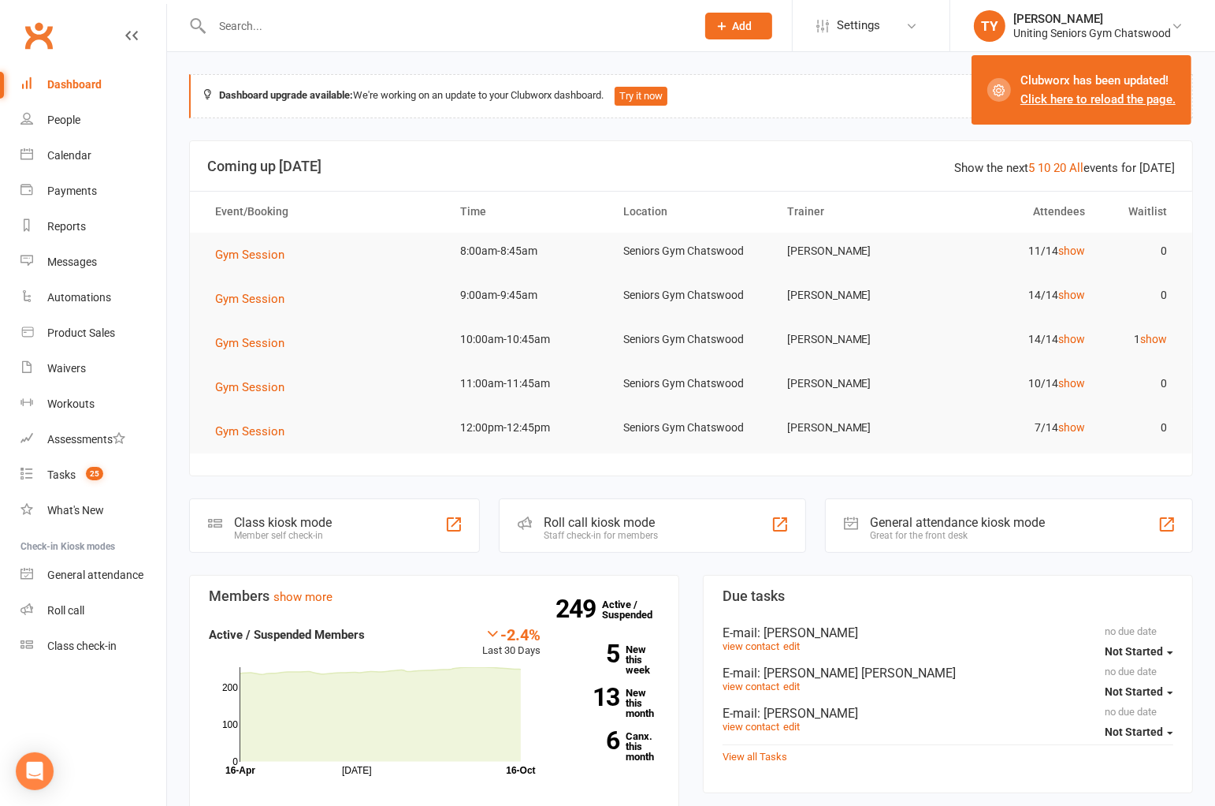
click at [277, 24] on input "text" at bounding box center [446, 26] width 478 height 22
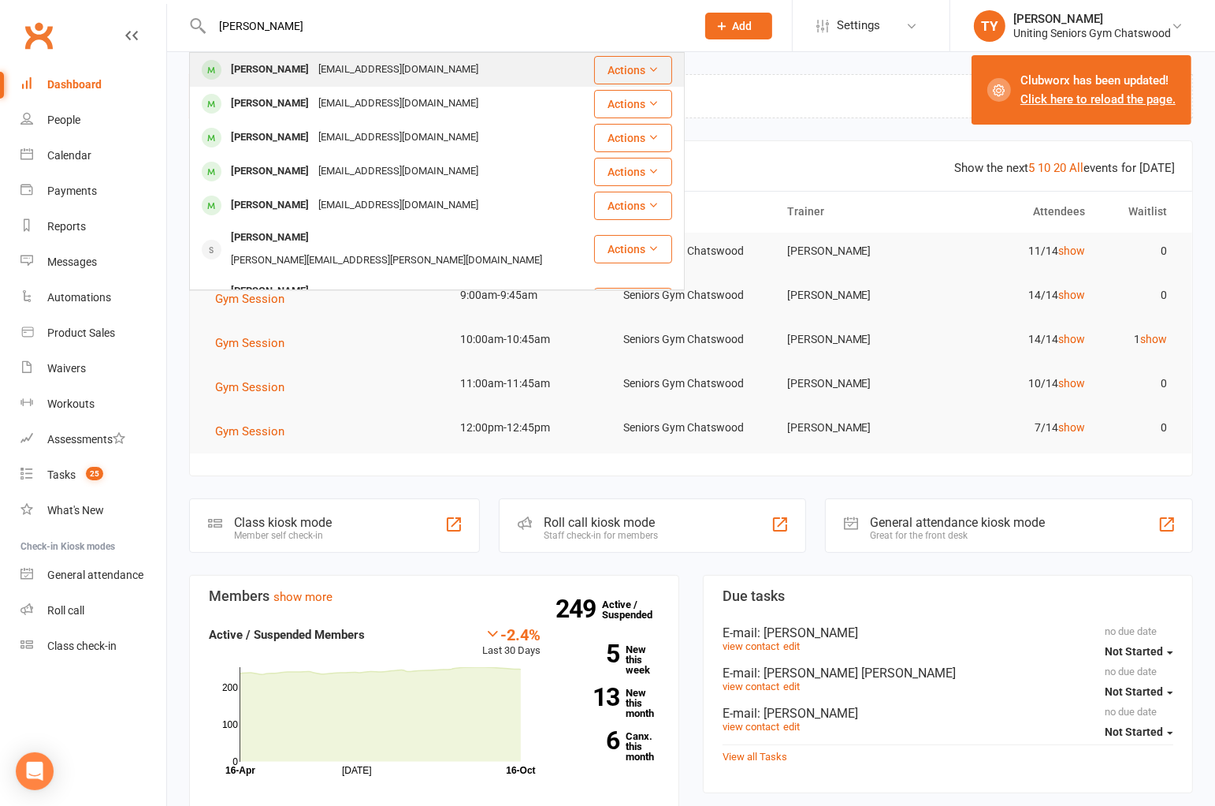
type input "[PERSON_NAME]"
click at [324, 73] on div "[EMAIL_ADDRESS][DOMAIN_NAME]" at bounding box center [398, 69] width 169 height 23
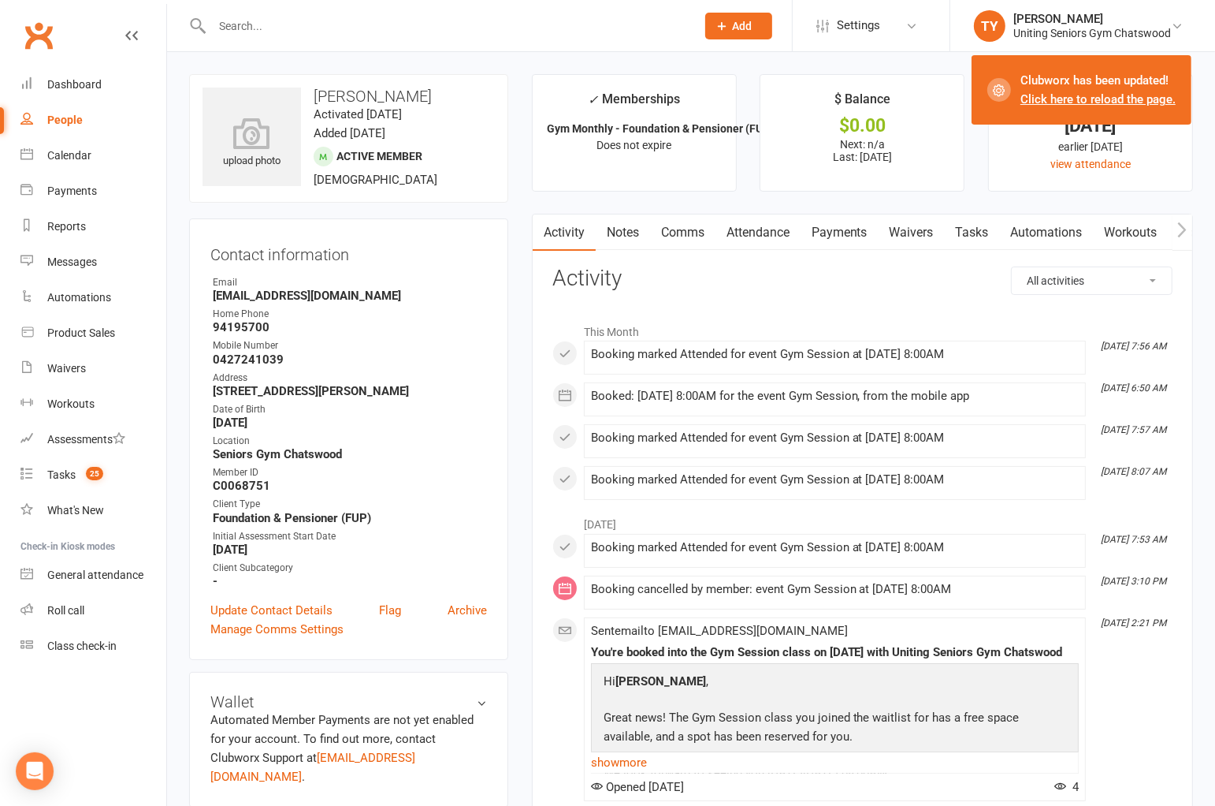
click at [389, 22] on input "text" at bounding box center [446, 26] width 478 height 22
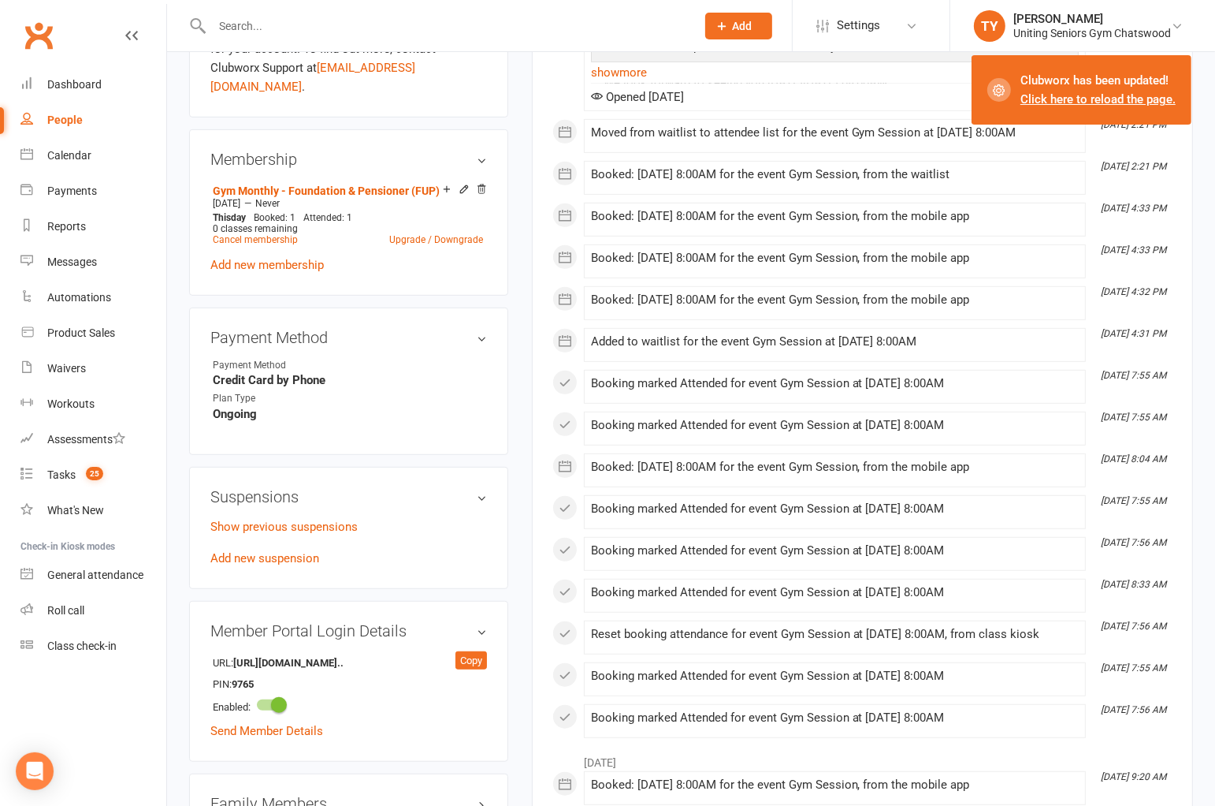
scroll to position [700, 0]
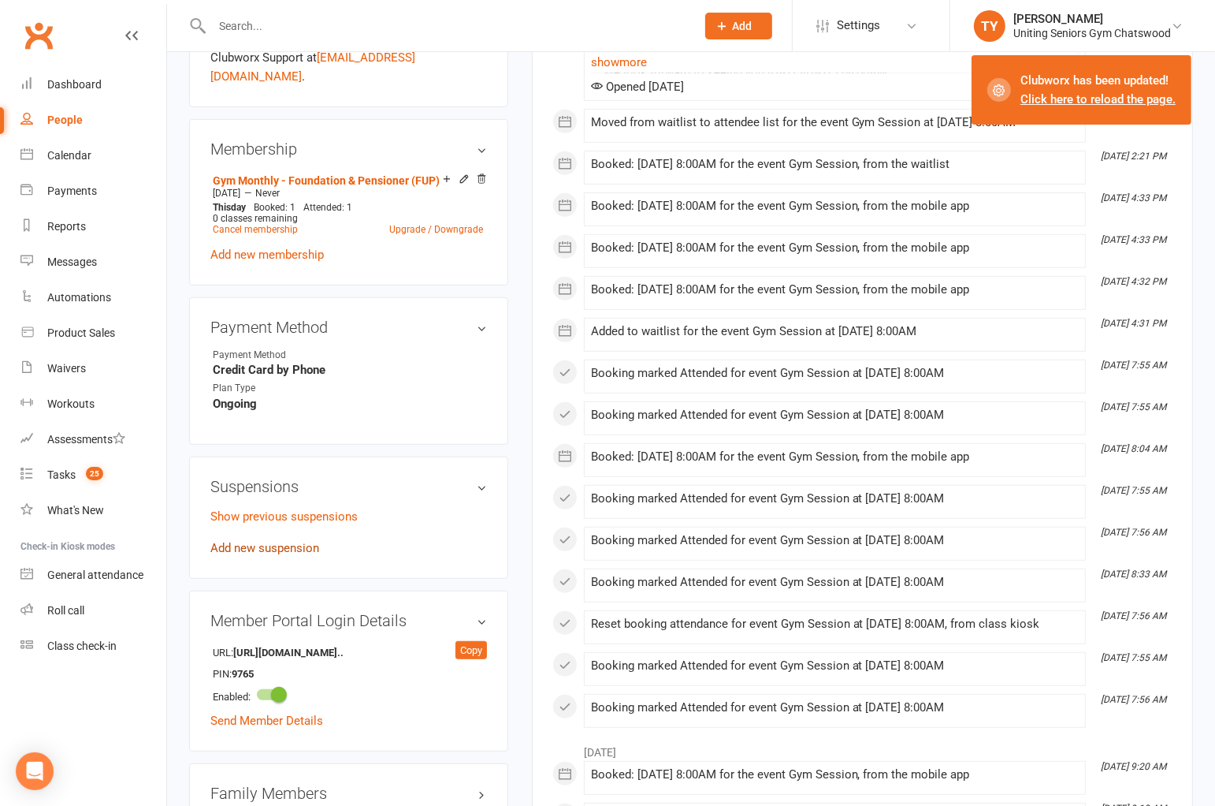
click at [301, 541] on link "Add new suspension" at bounding box center [264, 548] width 109 height 14
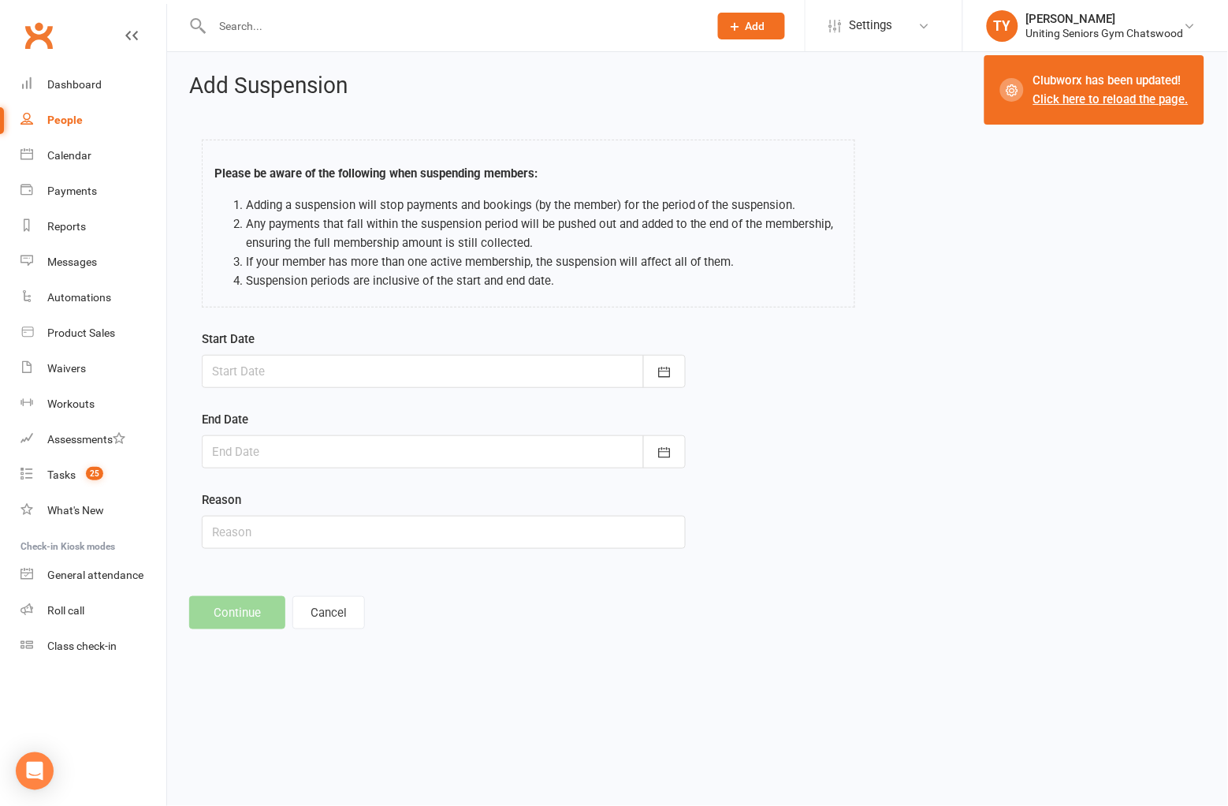
click at [363, 363] on div at bounding box center [444, 371] width 484 height 33
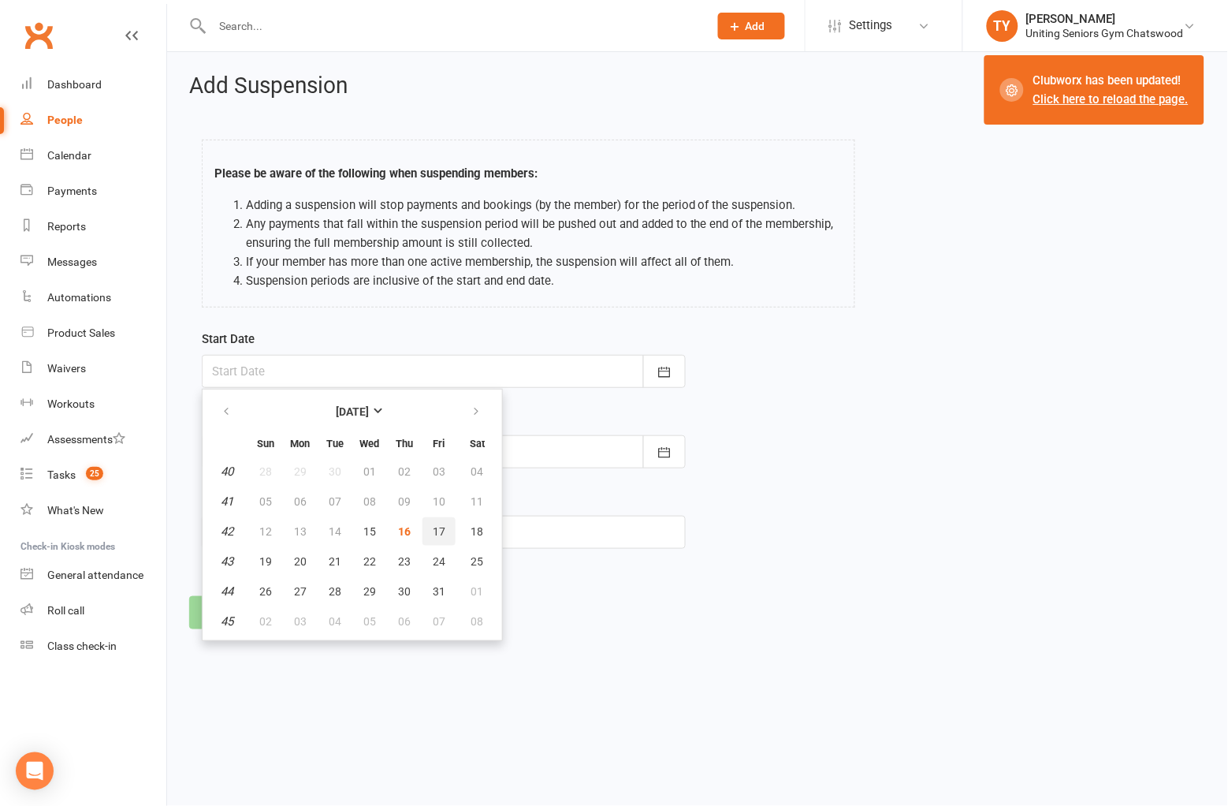
click at [422, 533] on button "17" at bounding box center [438, 531] width 33 height 28
type input "[DATE]"
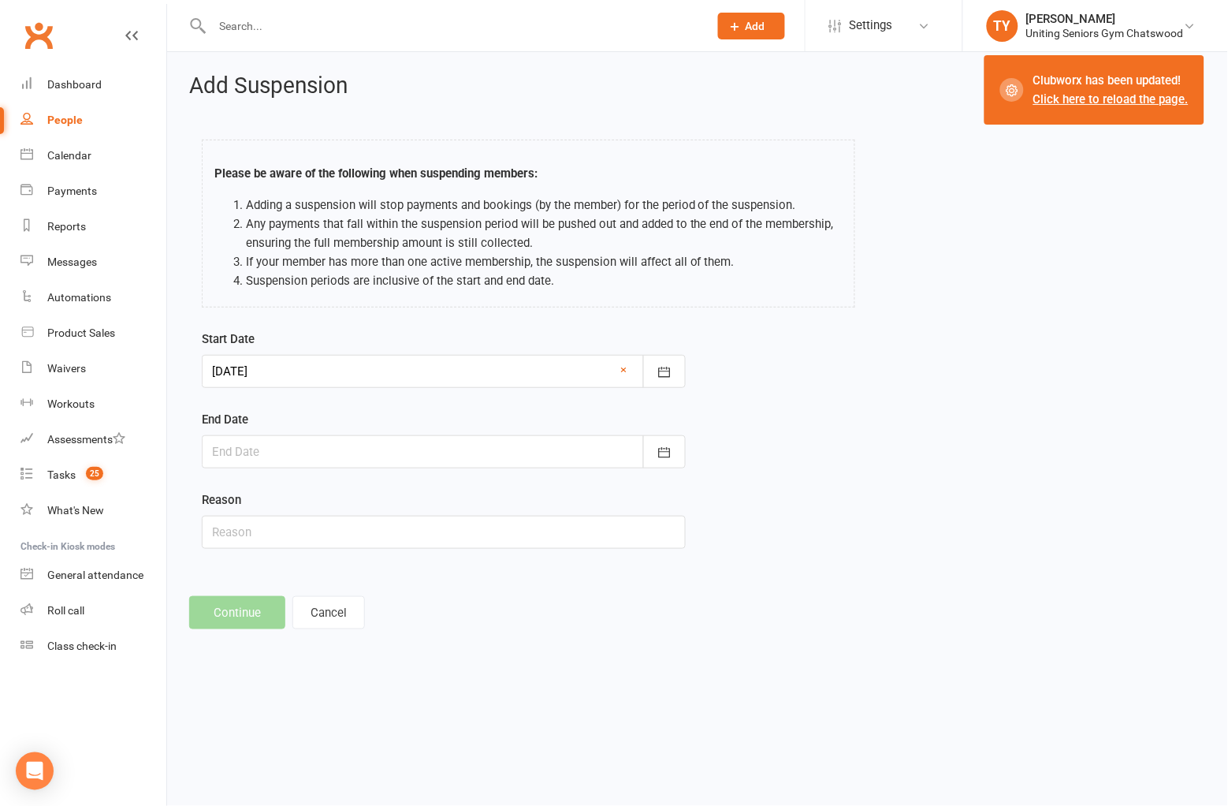
click at [391, 445] on div at bounding box center [444, 451] width 484 height 33
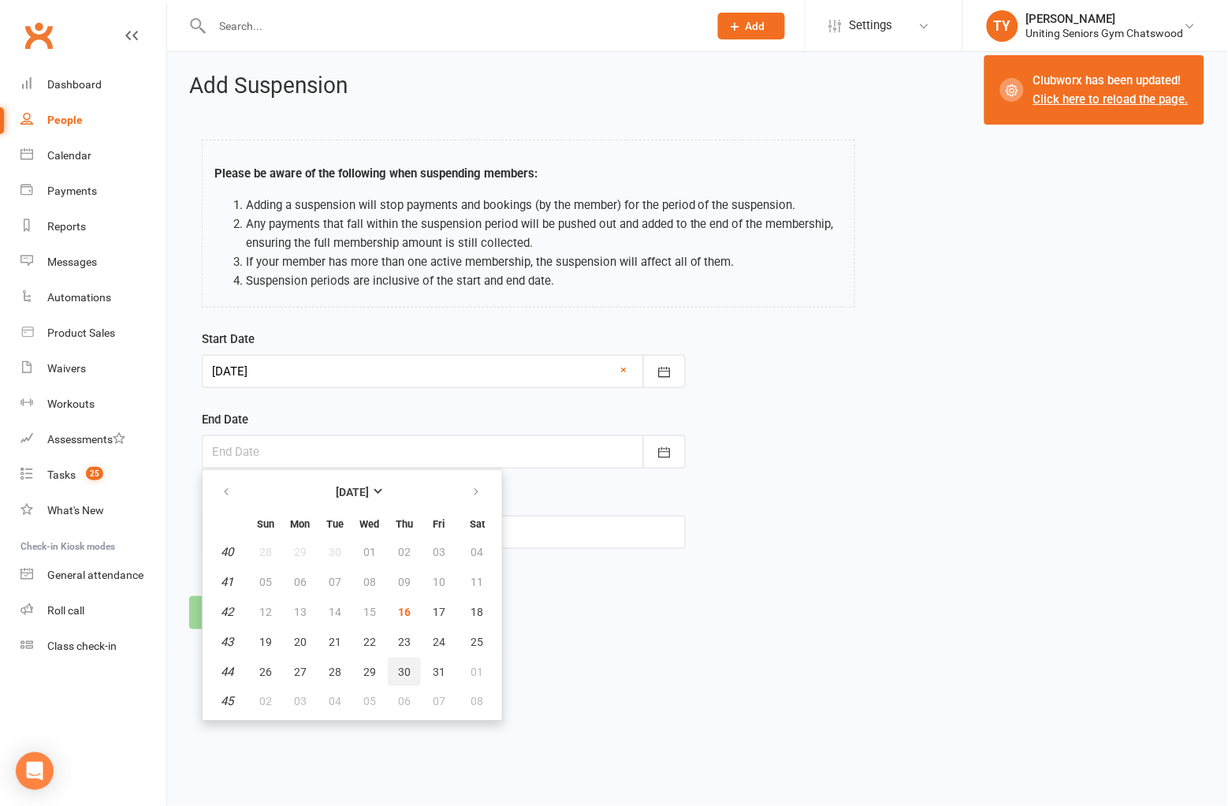
click at [410, 668] on button "30" at bounding box center [404, 671] width 33 height 28
type input "[DATE]"
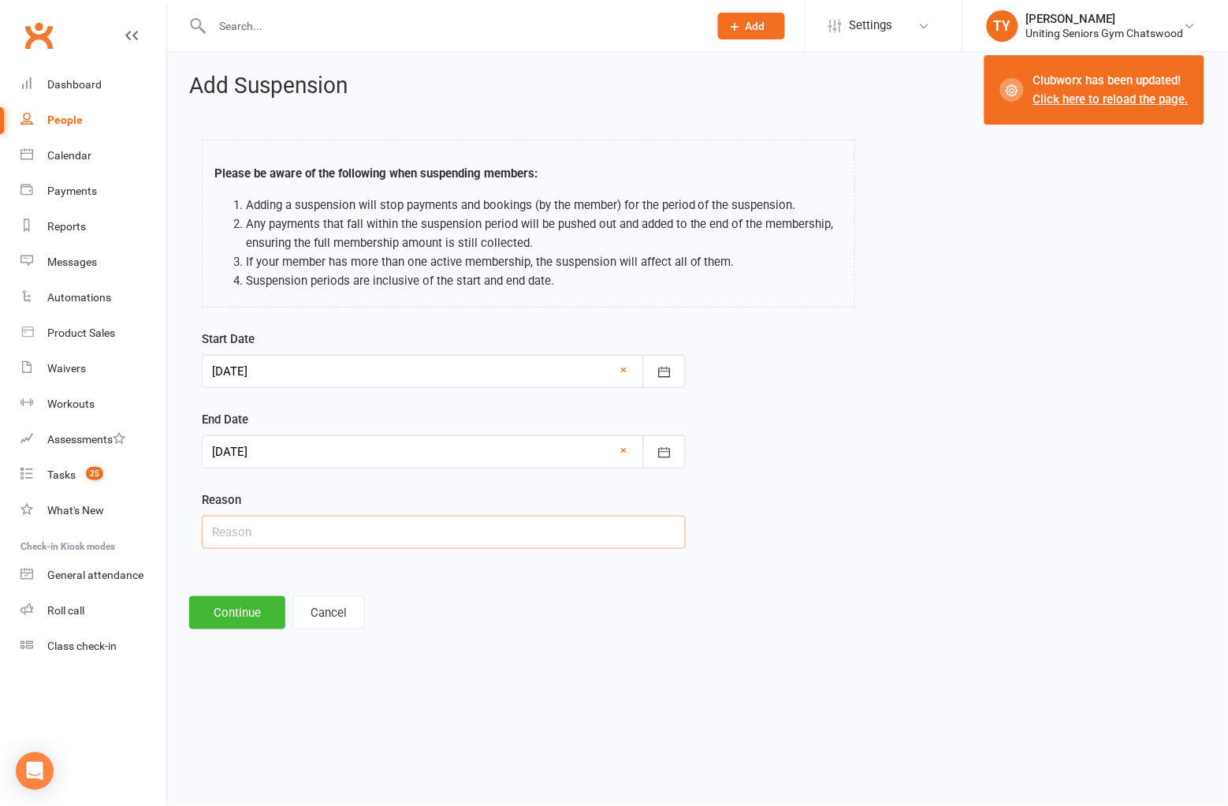
click at [393, 539] on input "text" at bounding box center [444, 532] width 484 height 33
click at [341, 521] on input "text" at bounding box center [444, 532] width 484 height 33
type input "holiday"
click at [229, 615] on button "Continue" at bounding box center [237, 612] width 96 height 33
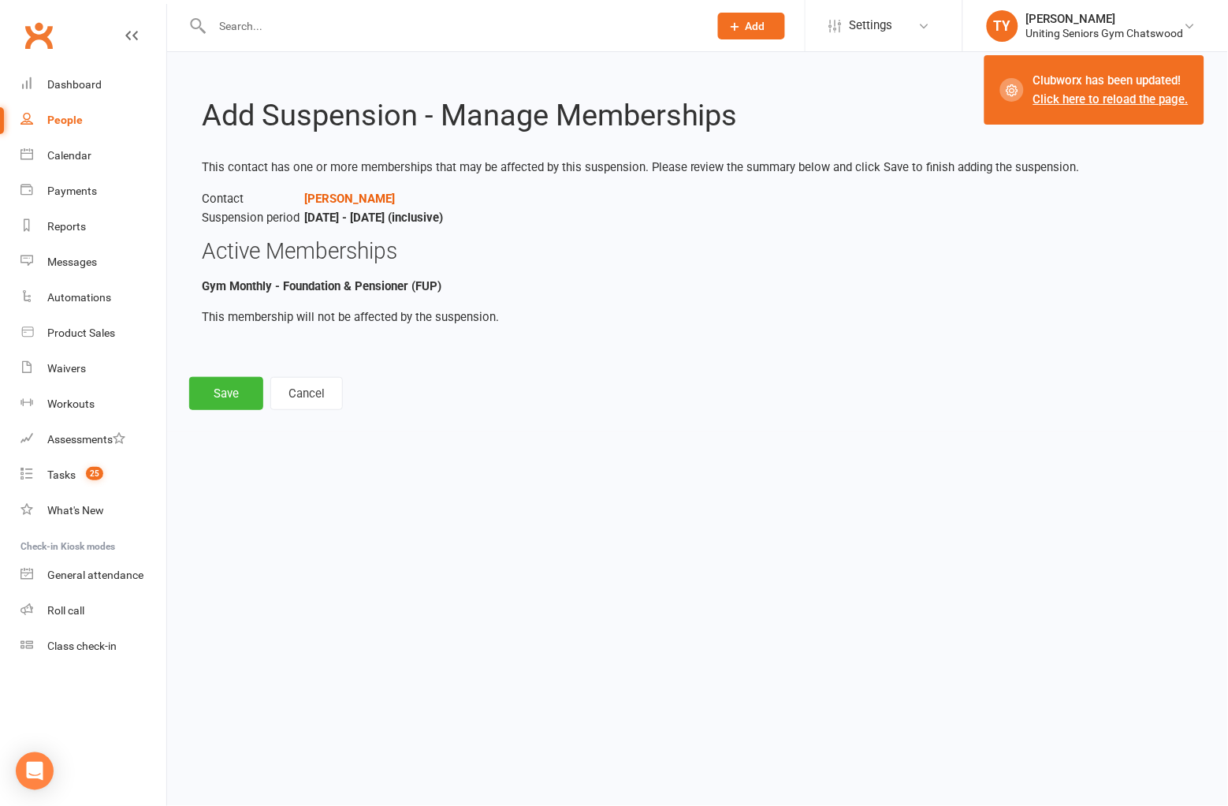
drag, startPoint x: 240, startPoint y: 366, endPoint x: 239, endPoint y: 374, distance: 7.9
click at [239, 368] on div "Add Suspension - Manage Memberships This contact has one or more memberships th…" at bounding box center [697, 242] width 1061 height 380
click at [248, 385] on button "Save" at bounding box center [226, 393] width 74 height 33
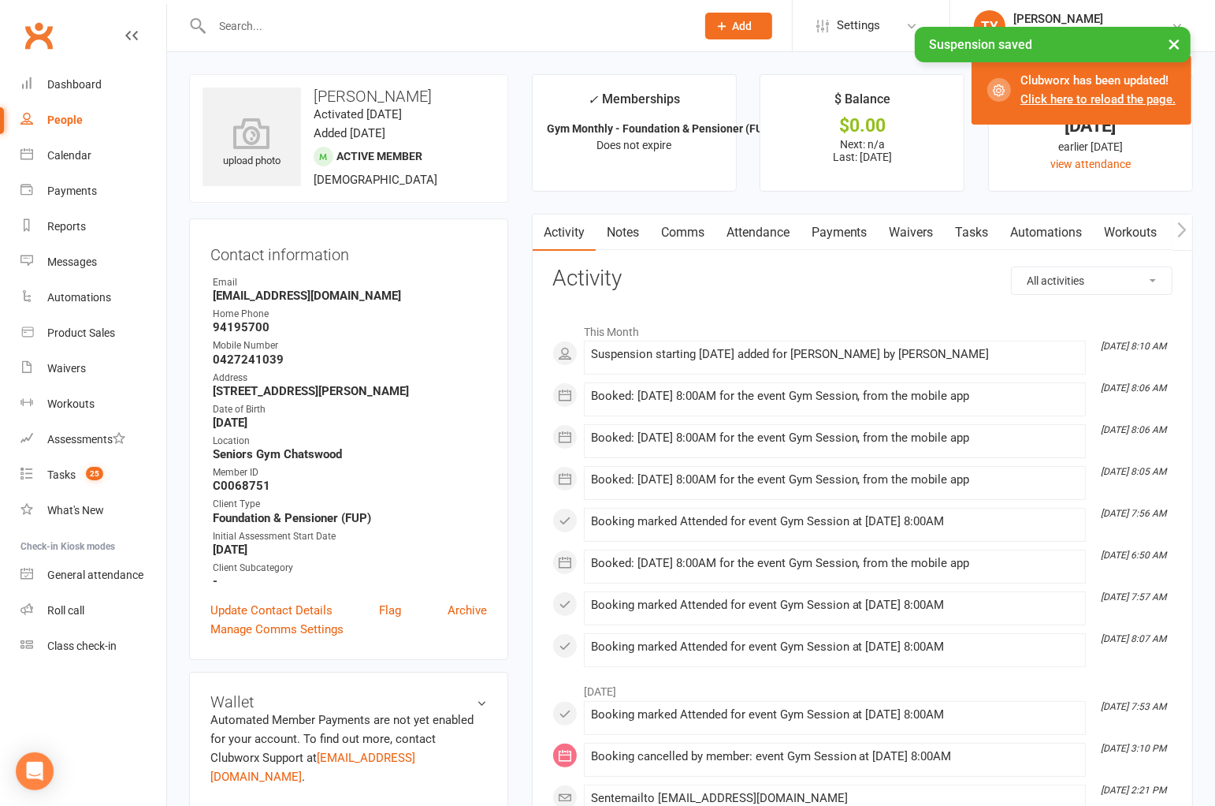
click at [329, 22] on input "text" at bounding box center [446, 26] width 478 height 22
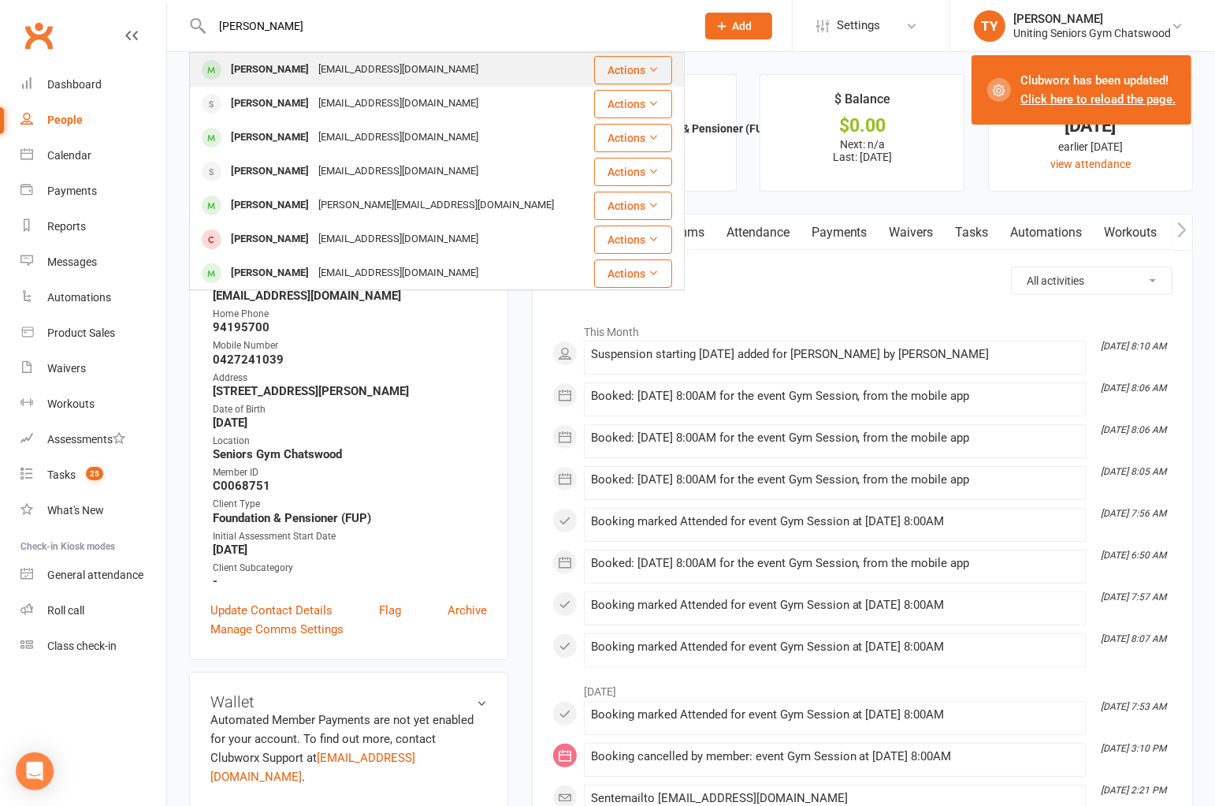
type input "[PERSON_NAME]"
click at [342, 74] on div "[EMAIL_ADDRESS][DOMAIN_NAME]" at bounding box center [398, 69] width 169 height 23
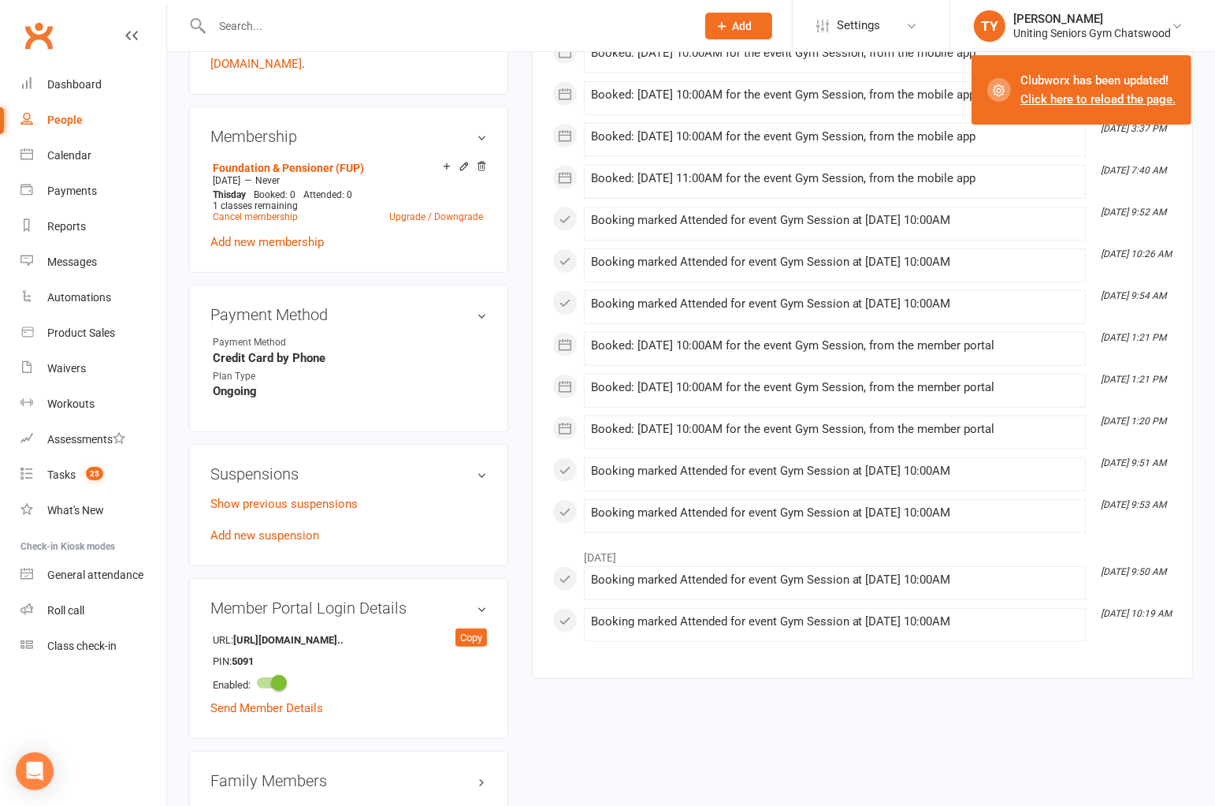
scroll to position [788, 0]
click at [294, 527] on link "Add new suspension" at bounding box center [264, 534] width 109 height 14
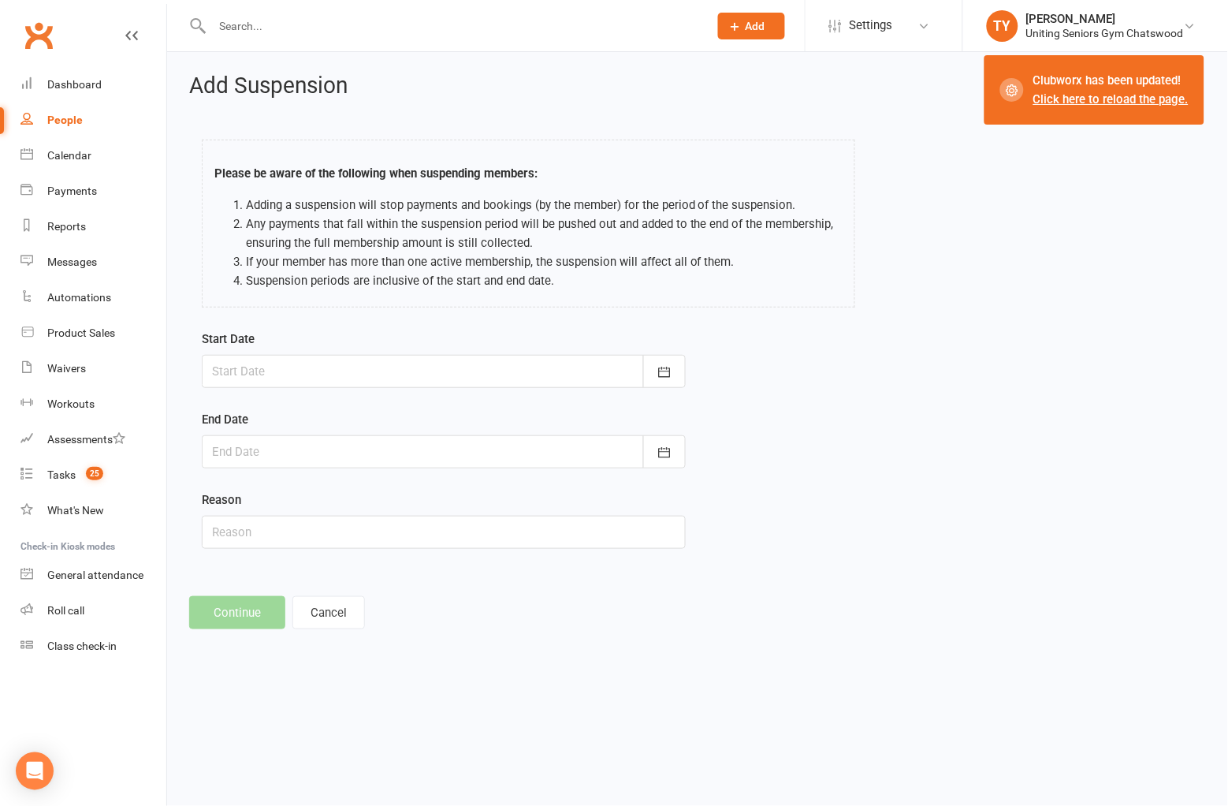
click at [434, 373] on div at bounding box center [444, 371] width 484 height 33
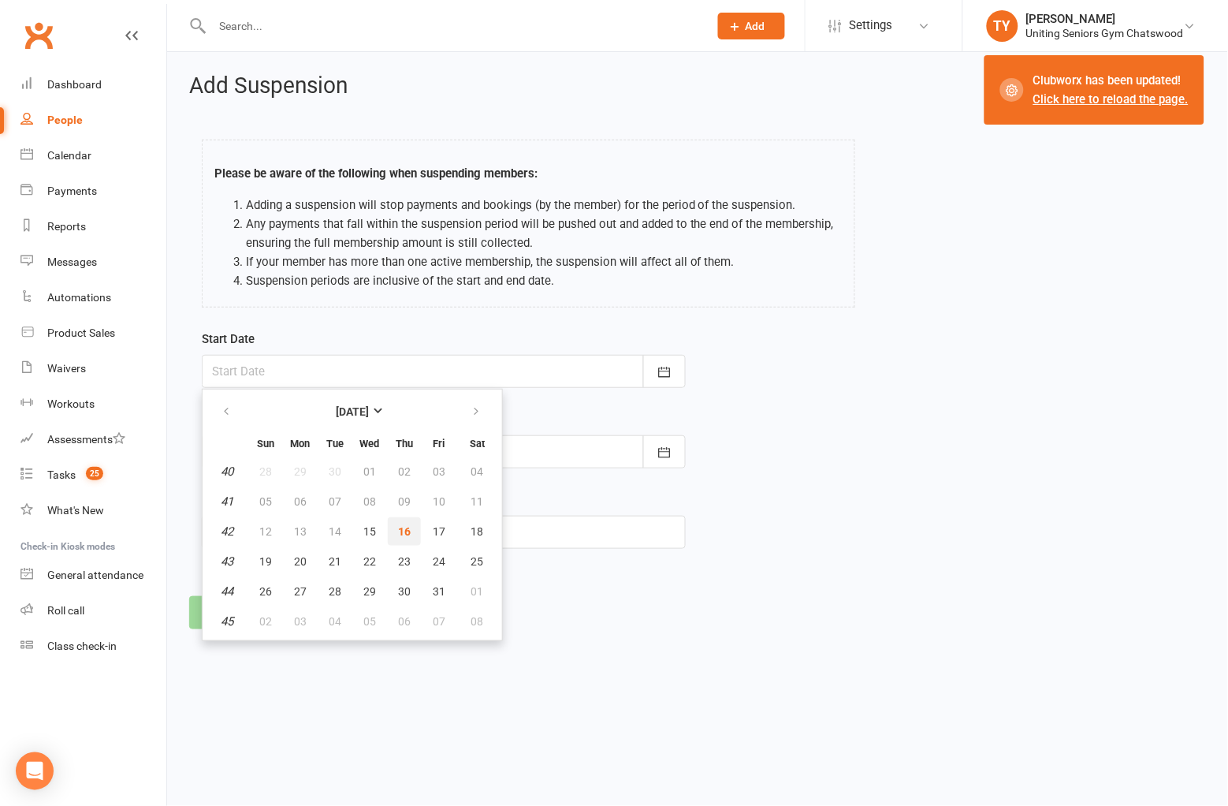
click at [398, 525] on span "16" at bounding box center [404, 531] width 13 height 13
type input "[DATE]"
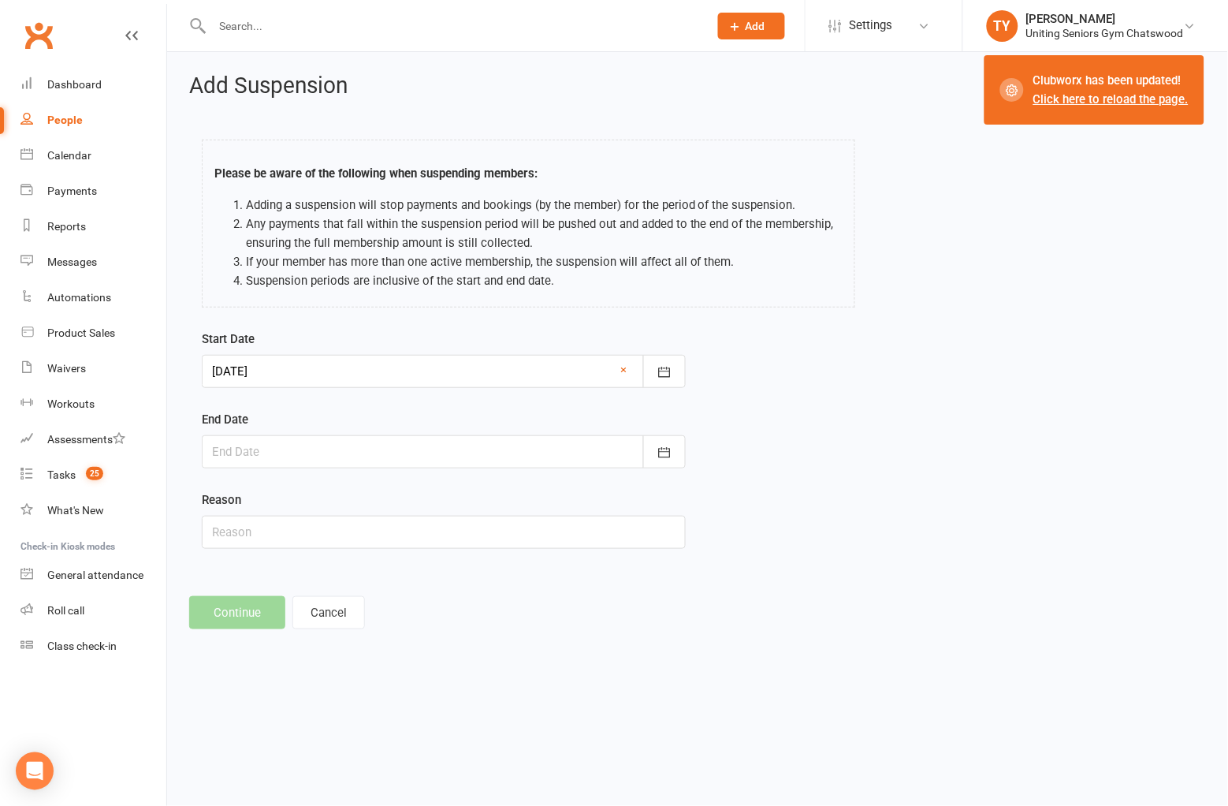
click at [408, 453] on div at bounding box center [444, 451] width 484 height 33
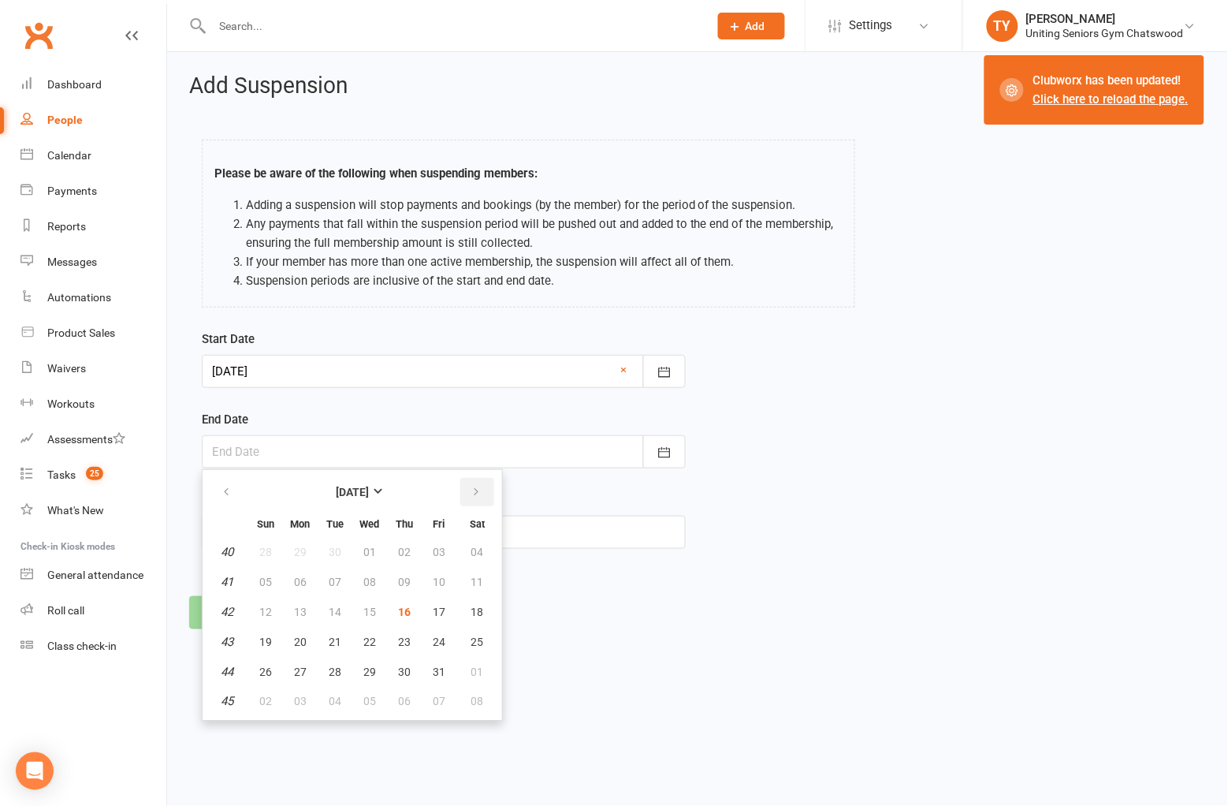
click at [471, 494] on icon "button" at bounding box center [476, 492] width 11 height 13
click at [294, 638] on span "17" at bounding box center [300, 641] width 13 height 13
type input "[DATE]"
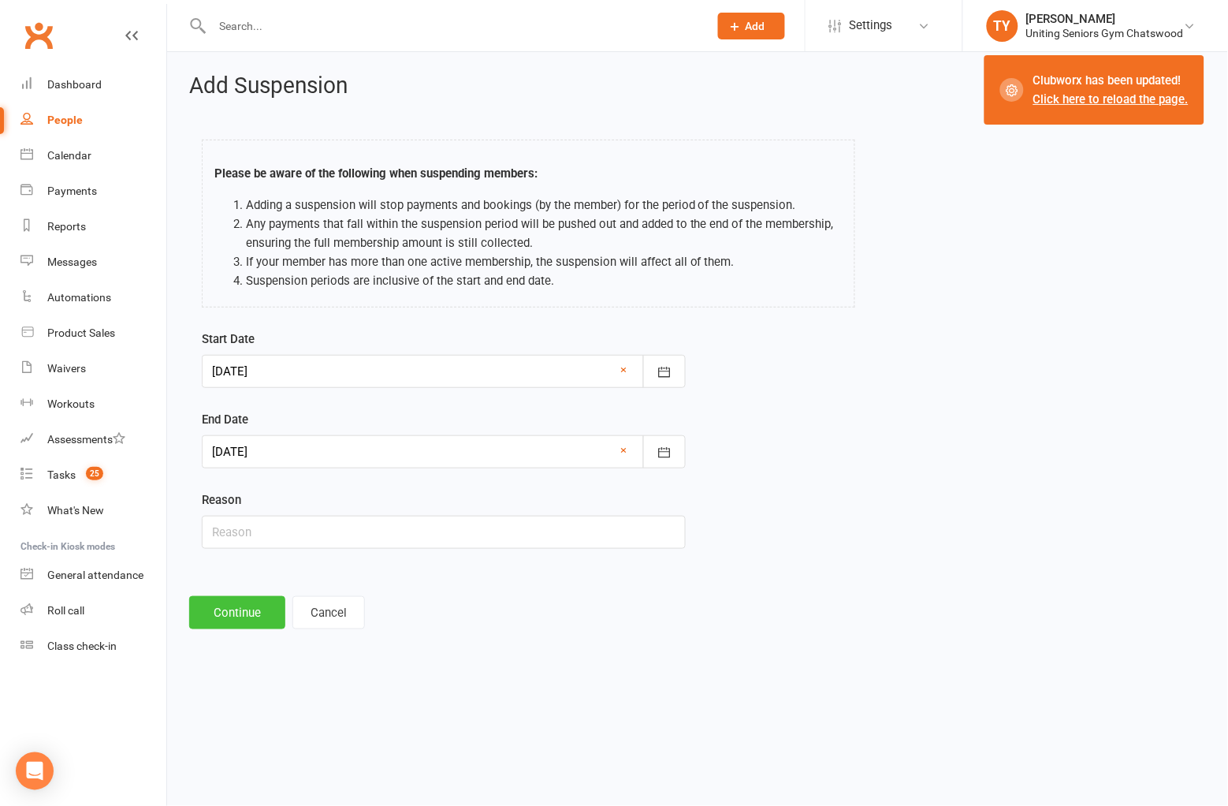
click at [254, 617] on button "Continue" at bounding box center [237, 612] width 96 height 33
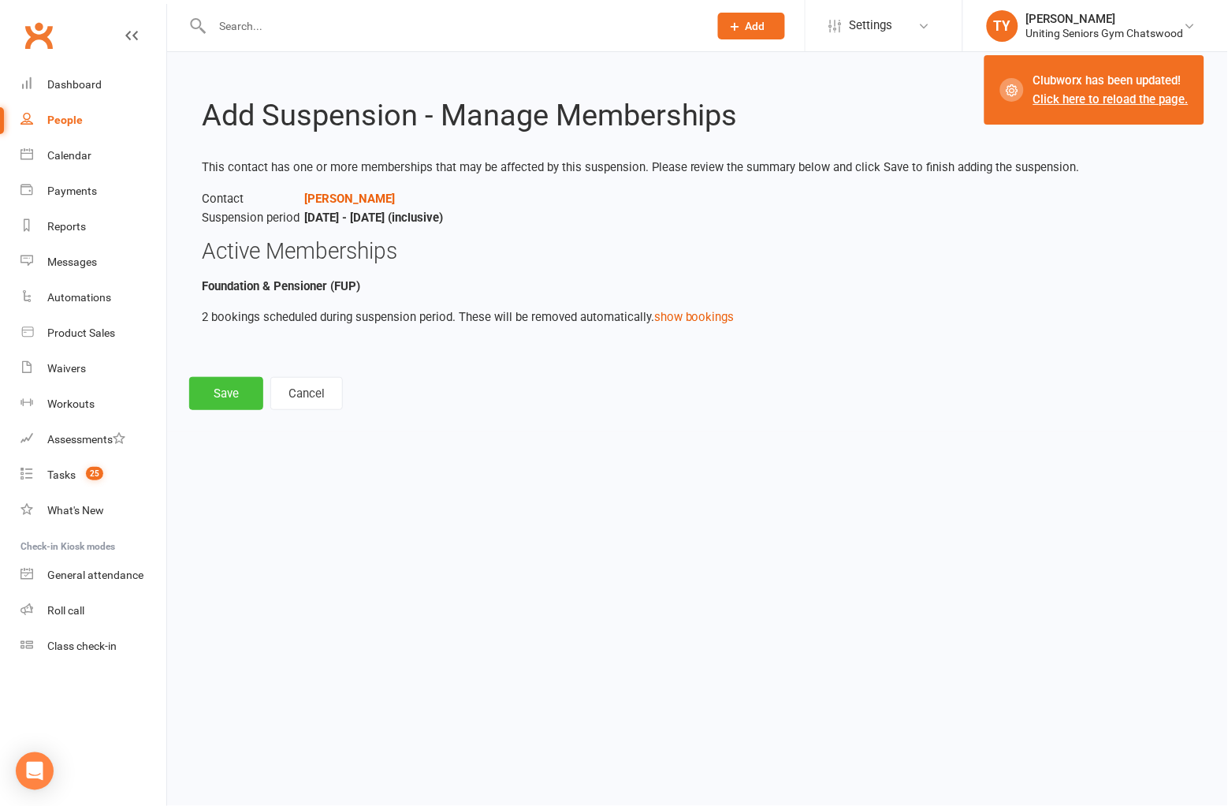
click at [245, 397] on button "Save" at bounding box center [226, 393] width 74 height 33
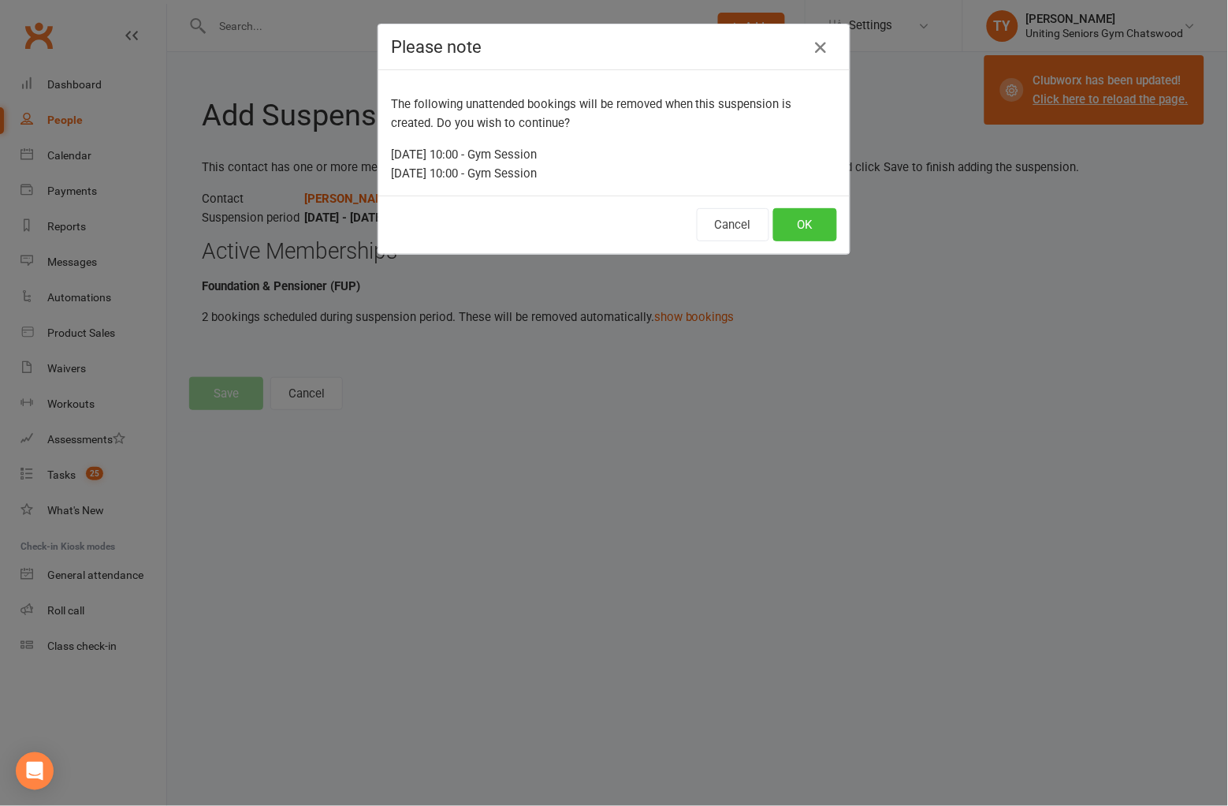
click at [794, 237] on button "OK" at bounding box center [805, 224] width 64 height 33
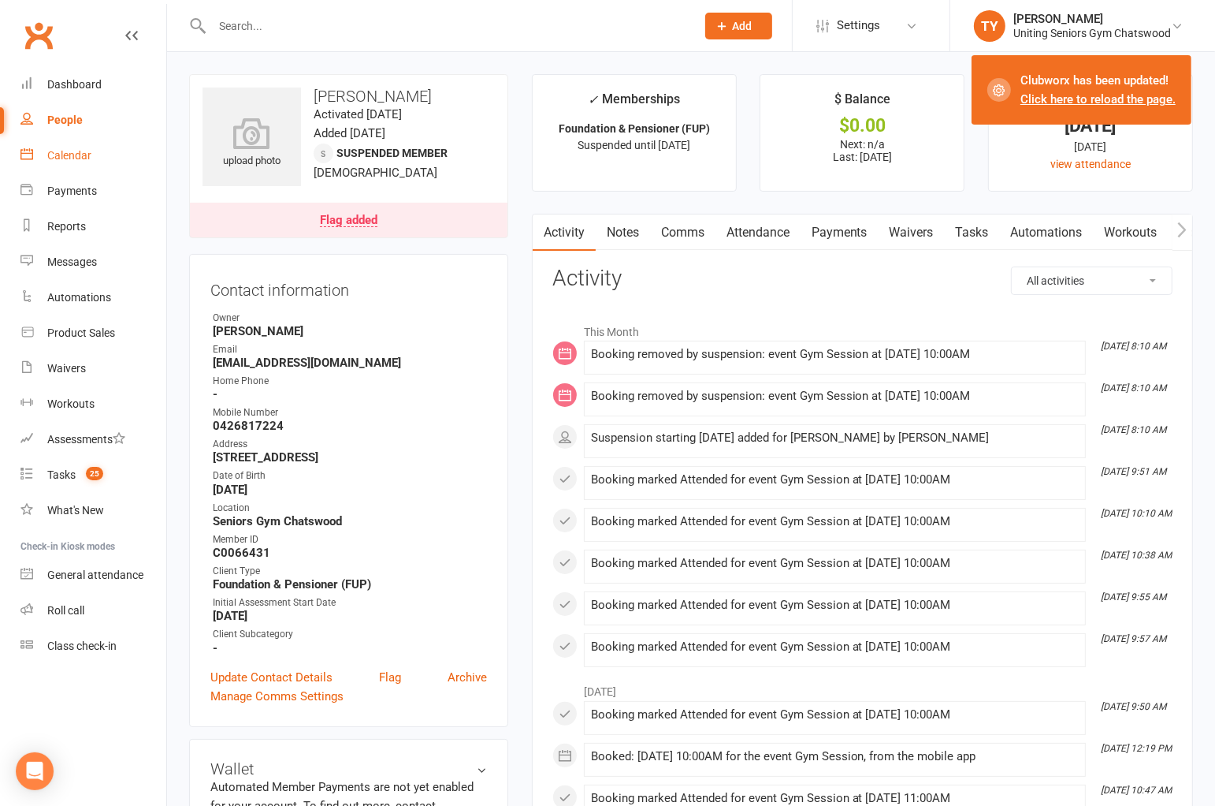
click at [76, 150] on div "Calendar" at bounding box center [69, 155] width 44 height 13
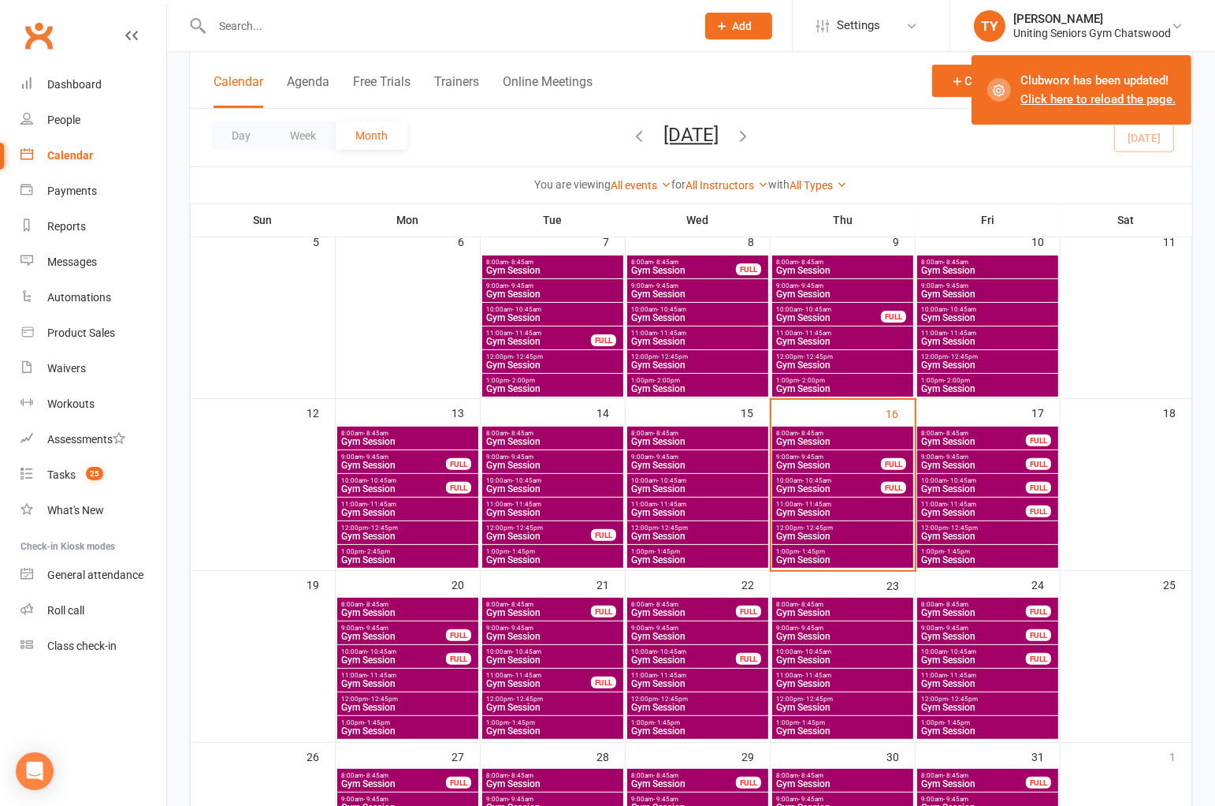
scroll to position [350, 0]
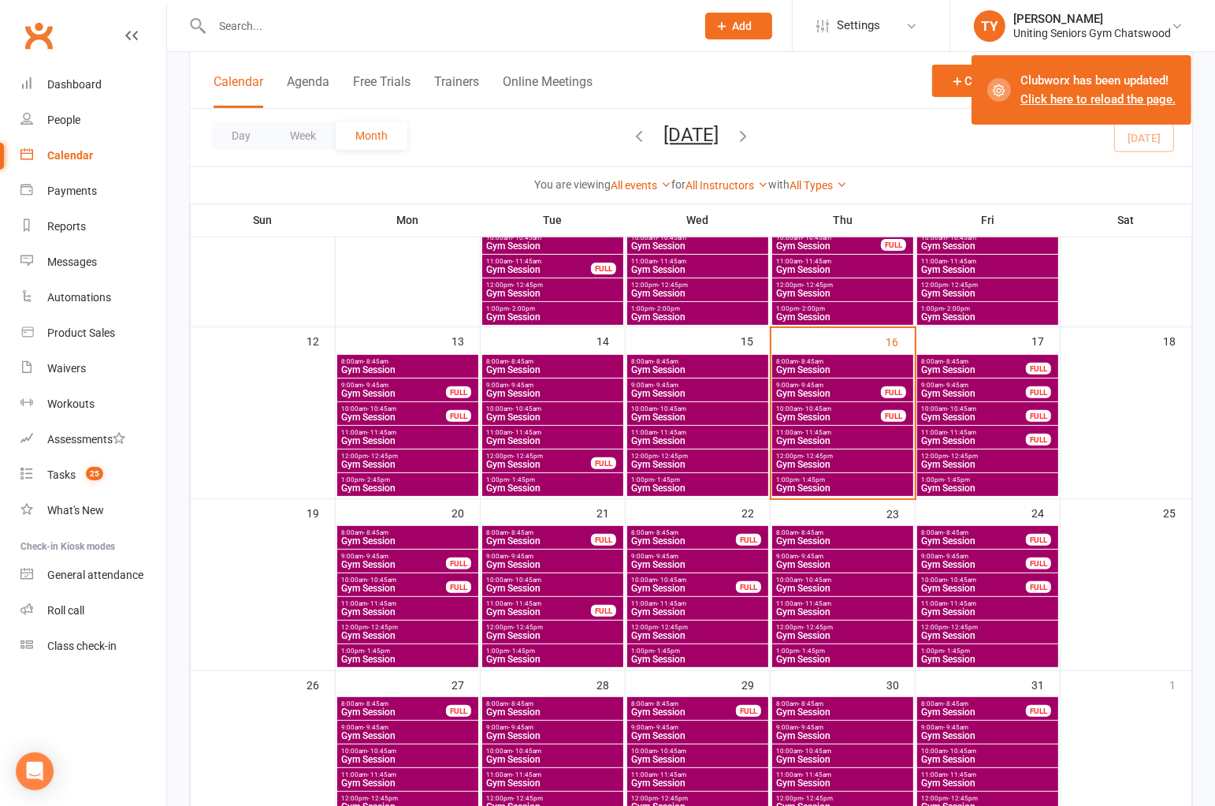
click at [970, 367] on span "Gym Session" at bounding box center [974, 369] width 106 height 9
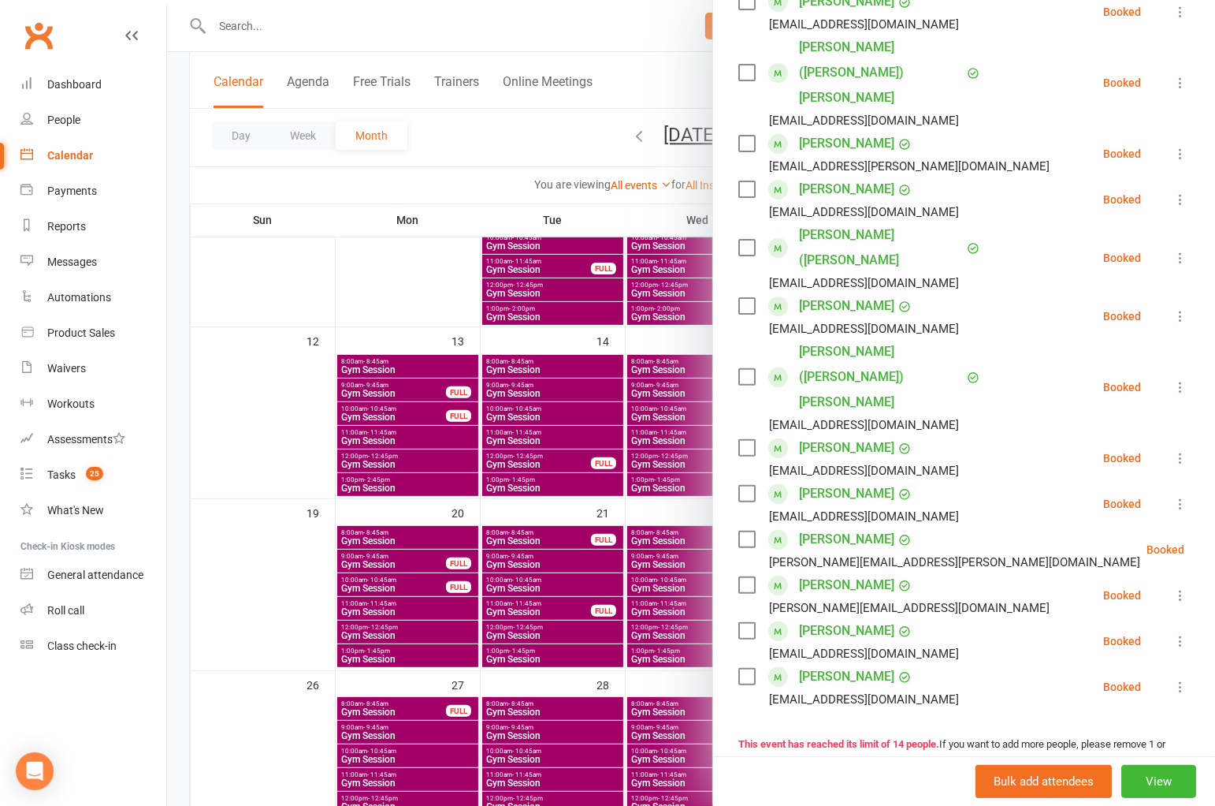
click at [421, 368] on div at bounding box center [691, 403] width 1048 height 806
